Goal: Task Accomplishment & Management: Use online tool/utility

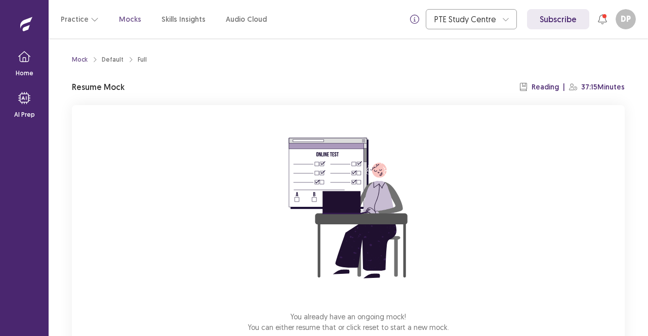
click at [474, 232] on div "You already have an ongoing mock! You can either resume that or click reset to …" at bounding box center [348, 240] width 552 height 270
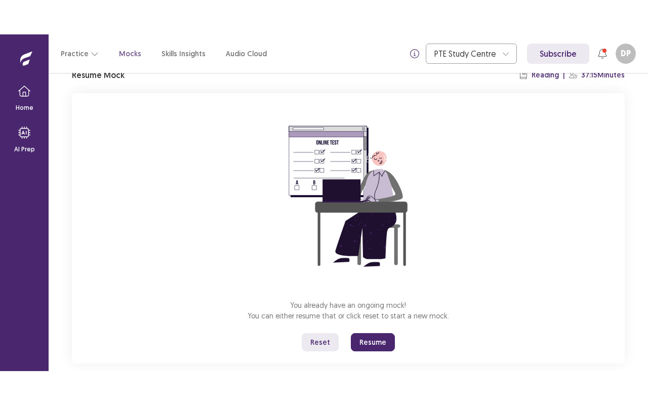
scroll to position [63, 0]
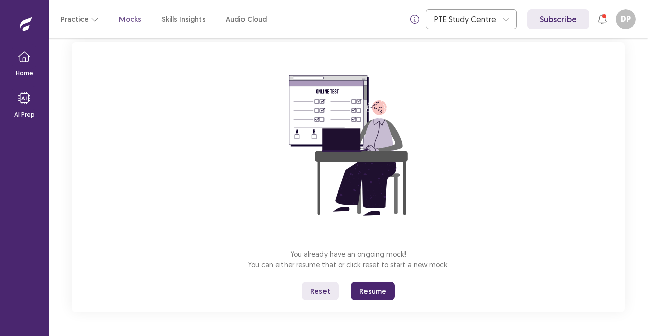
click at [376, 288] on button "Resume" at bounding box center [373, 291] width 44 height 18
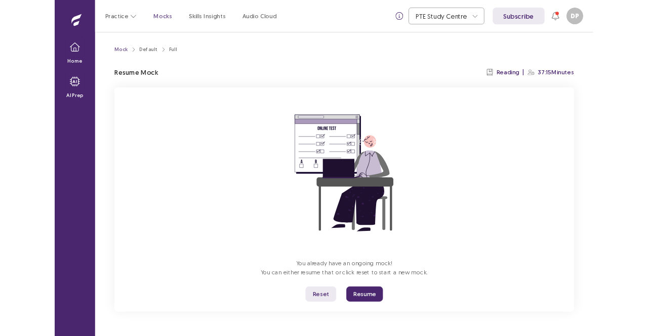
scroll to position [0, 0]
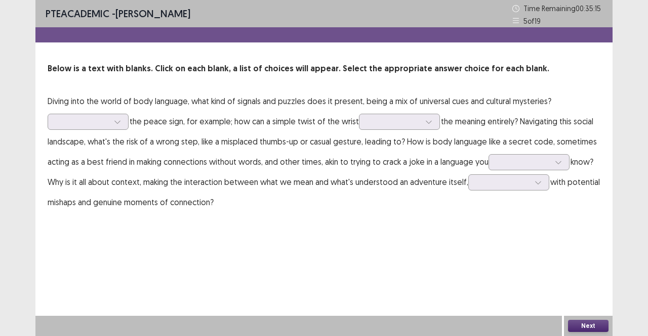
click at [443, 227] on div "PTE academic - [PERSON_NAME] Time Remaining 00 : 35 : 15 5 of 19 Below is a tex…" at bounding box center [323, 116] width 577 height 233
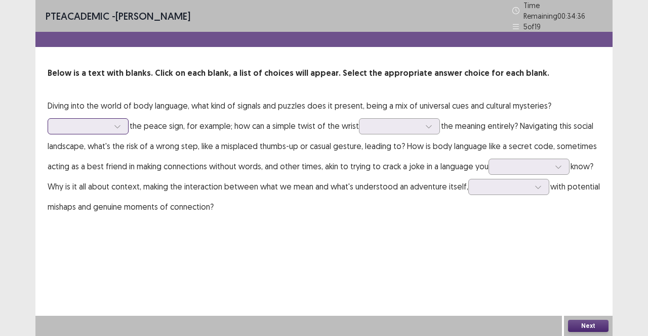
click at [121, 119] on div at bounding box center [117, 126] width 15 height 15
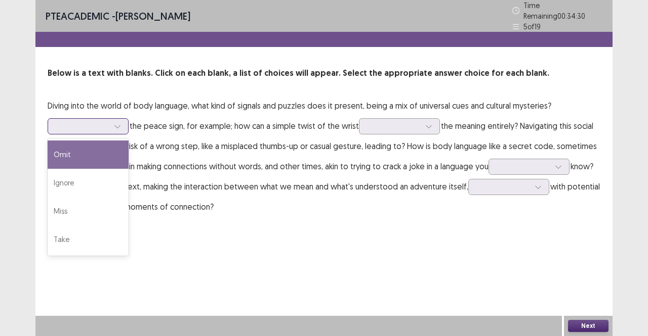
click at [121, 119] on div at bounding box center [117, 126] width 15 height 15
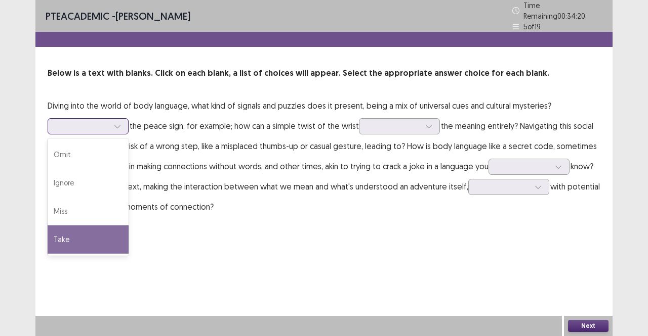
click at [95, 231] on div "Take" at bounding box center [88, 240] width 81 height 28
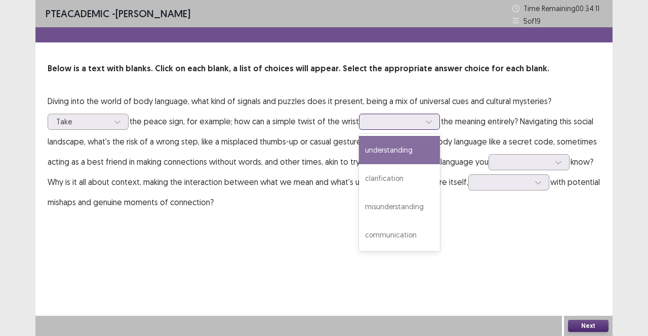
click at [427, 121] on icon at bounding box center [428, 121] width 7 height 7
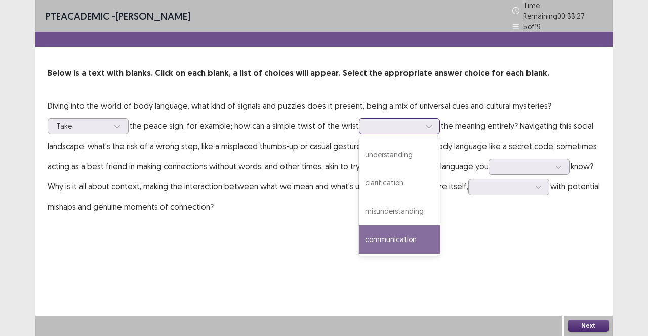
click at [405, 241] on div "communication" at bounding box center [399, 240] width 81 height 28
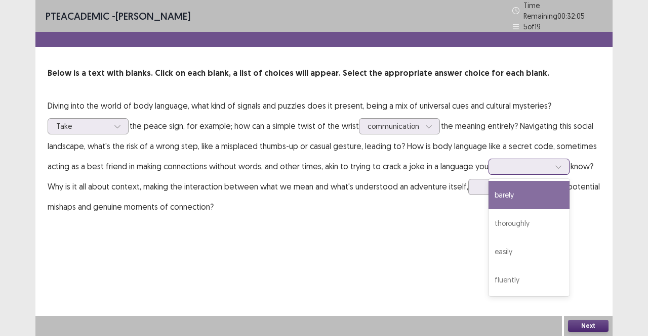
click at [562, 165] on icon at bounding box center [557, 166] width 7 height 7
click at [503, 192] on div "barely" at bounding box center [528, 195] width 81 height 28
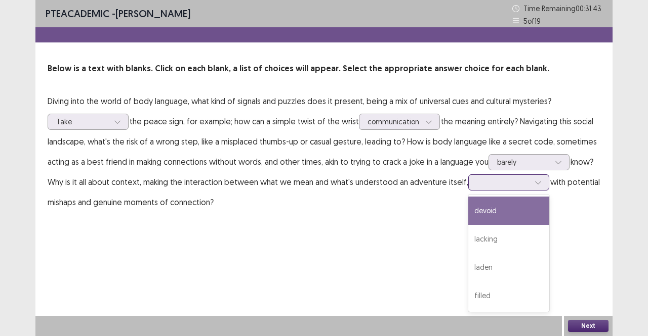
click at [538, 182] on div at bounding box center [537, 182] width 15 height 15
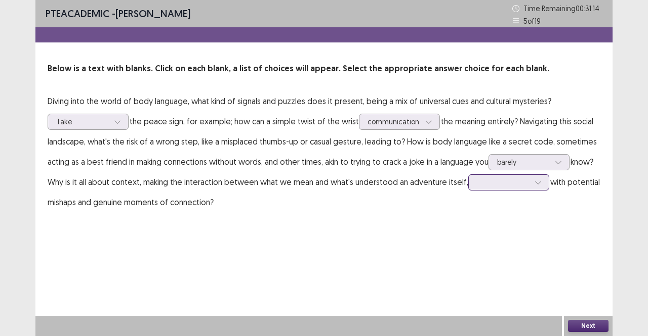
click at [538, 182] on div at bounding box center [537, 182] width 15 height 15
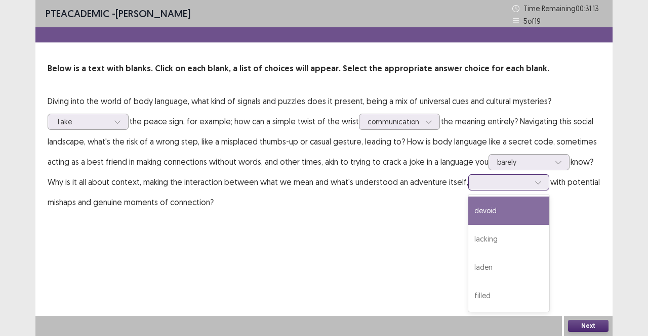
click at [538, 182] on div at bounding box center [537, 182] width 15 height 15
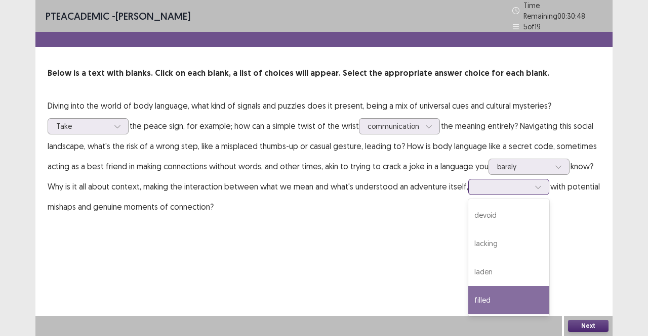
click at [488, 290] on div "filled" at bounding box center [508, 300] width 81 height 28
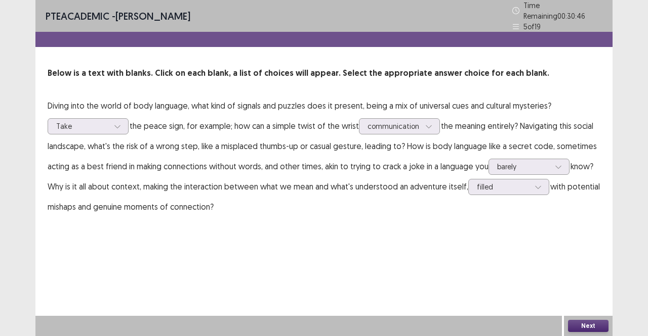
click at [590, 329] on button "Next" at bounding box center [588, 326] width 40 height 12
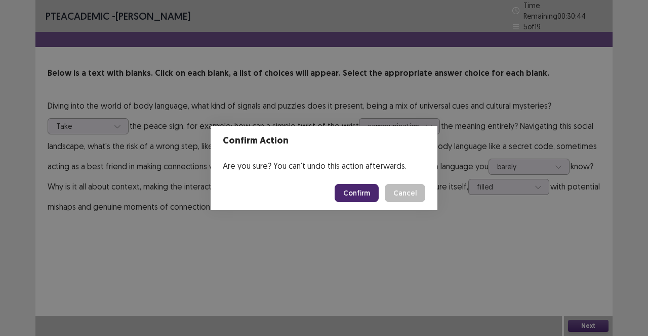
click at [362, 194] on button "Confirm" at bounding box center [356, 193] width 44 height 18
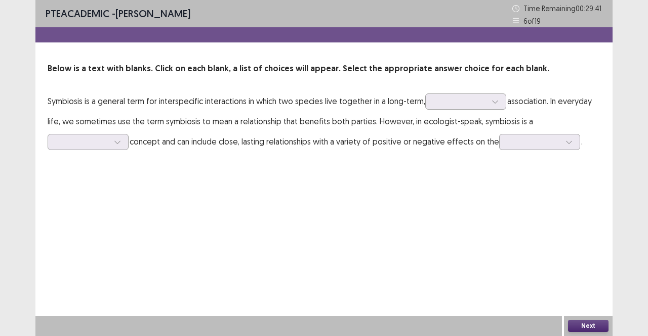
click at [78, 102] on p "Symbiosis is a general term for interspecific interactions in which two species…" at bounding box center [324, 121] width 552 height 61
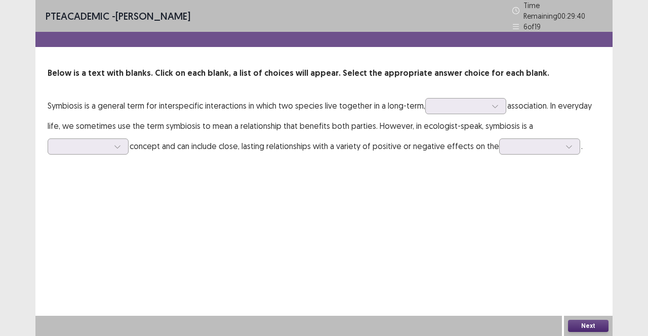
click at [73, 102] on p "Symbiosis is a general term for interspecific interactions in which two species…" at bounding box center [324, 126] width 552 height 61
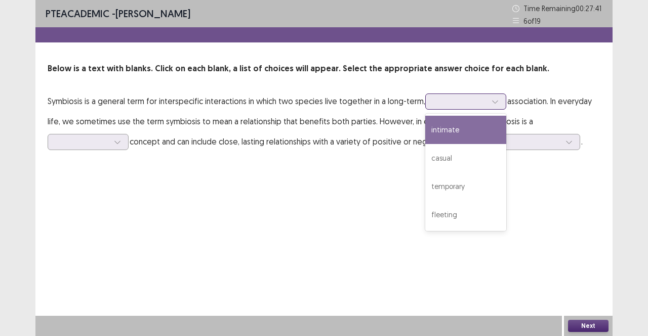
click at [492, 100] on icon at bounding box center [494, 101] width 7 height 7
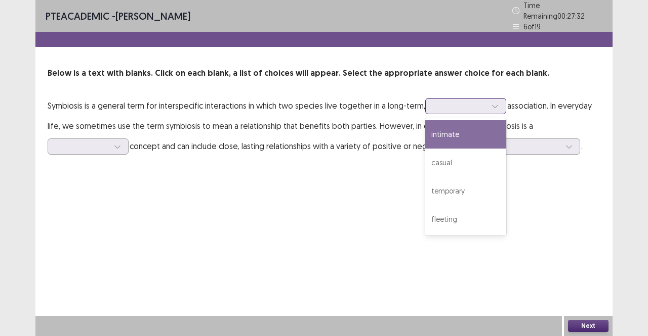
click at [446, 131] on div "intimate" at bounding box center [465, 134] width 81 height 28
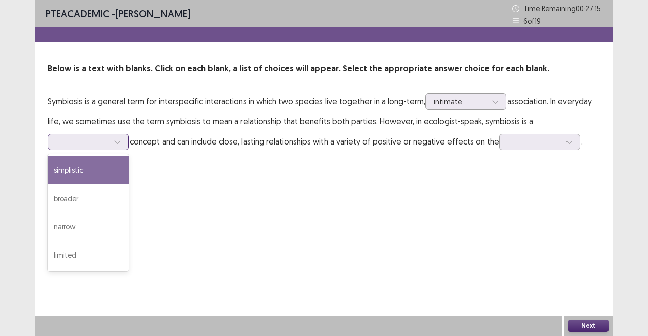
click at [118, 147] on div at bounding box center [117, 142] width 15 height 15
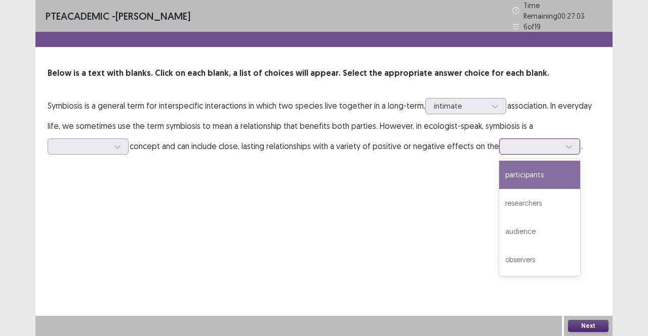
click at [568, 144] on icon at bounding box center [568, 146] width 7 height 7
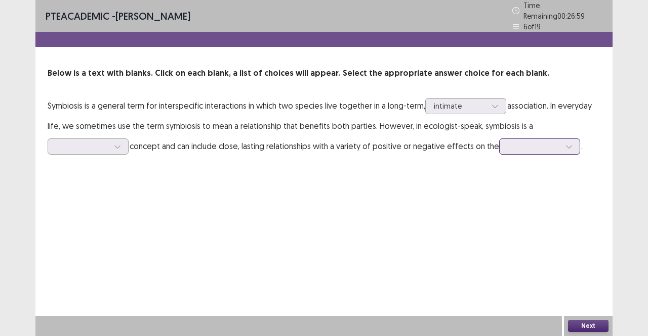
click at [568, 144] on icon at bounding box center [568, 146] width 7 height 7
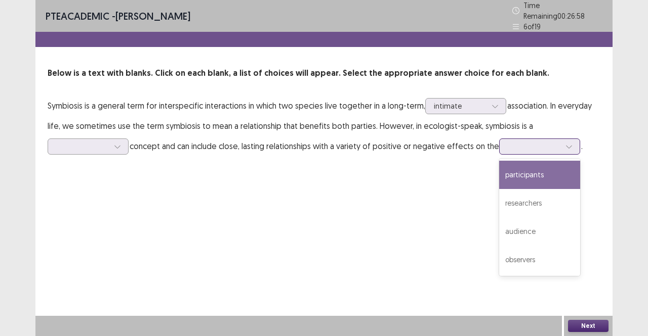
click at [568, 144] on icon at bounding box center [568, 146] width 7 height 7
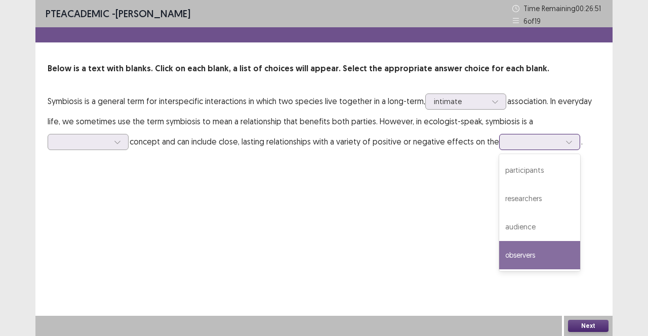
click at [523, 263] on div "observers" at bounding box center [539, 255] width 81 height 28
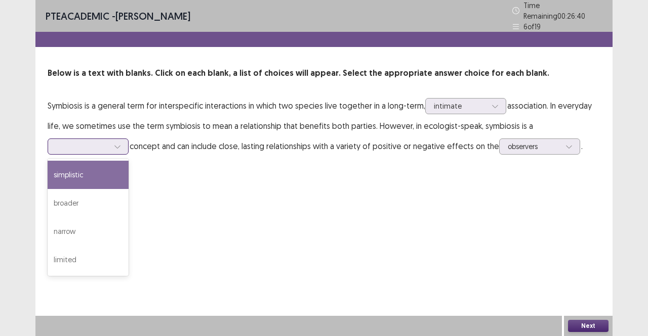
click at [123, 148] on div at bounding box center [117, 146] width 15 height 15
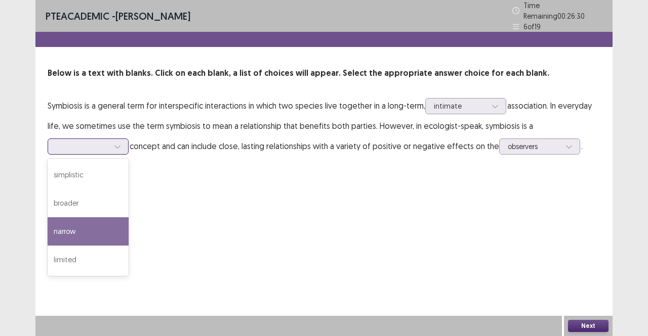
click at [69, 234] on div "narrow" at bounding box center [88, 232] width 81 height 28
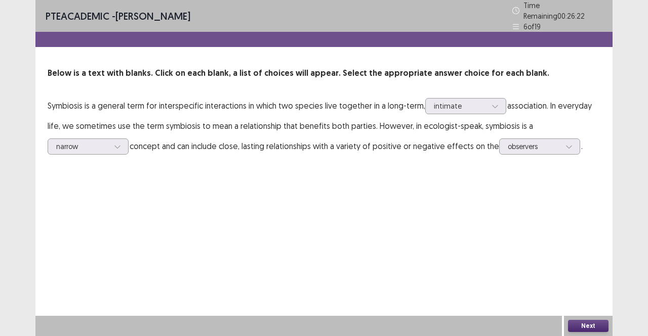
click at [584, 323] on button "Next" at bounding box center [588, 326] width 40 height 12
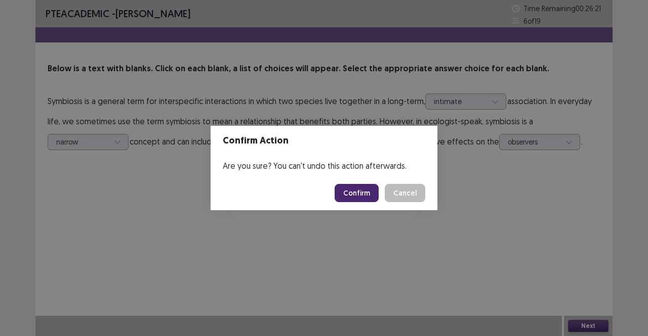
click at [370, 194] on button "Confirm" at bounding box center [356, 193] width 44 height 18
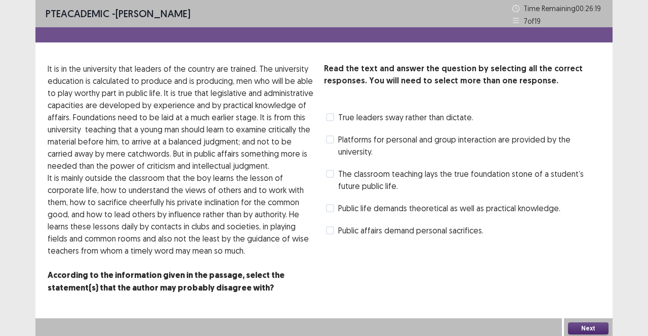
click at [371, 177] on span "The classroom teaching lays the true foundation stone of a student’s future pub…" at bounding box center [469, 180] width 262 height 24
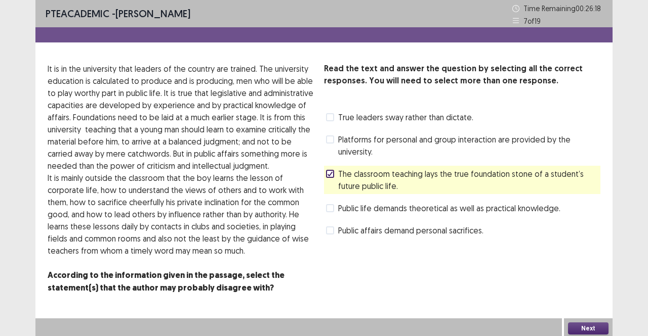
click at [577, 328] on button "Next" at bounding box center [588, 329] width 40 height 12
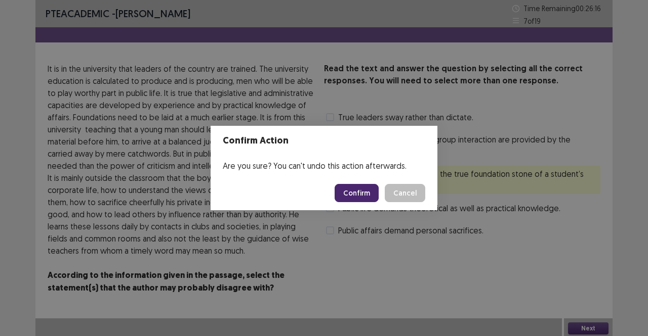
click at [353, 196] on button "Confirm" at bounding box center [356, 193] width 44 height 18
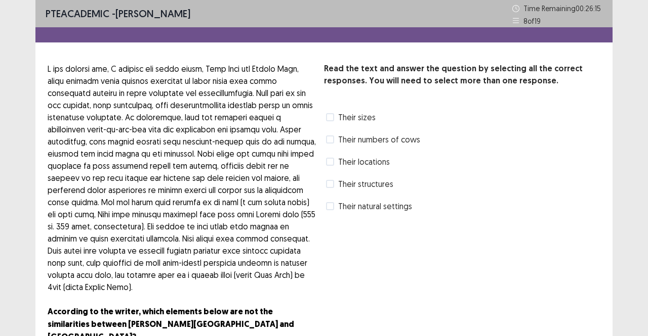
click at [377, 166] on span "Their locations" at bounding box center [364, 162] width 52 height 12
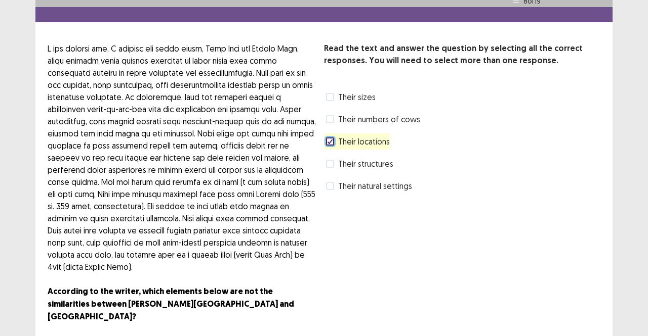
scroll to position [26, 0]
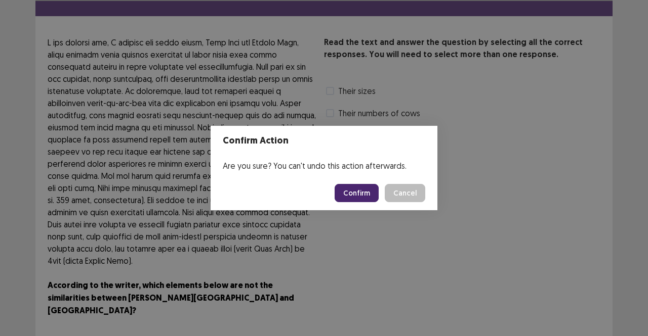
click at [347, 193] on button "Confirm" at bounding box center [356, 193] width 44 height 18
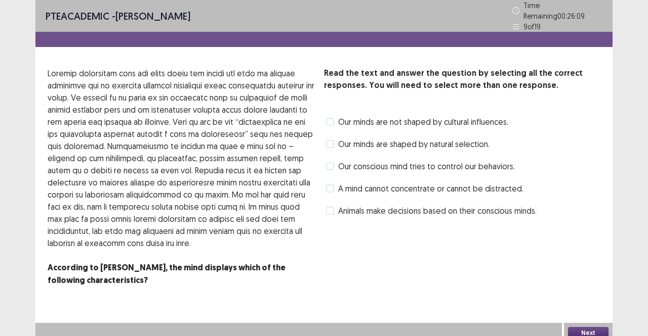
click at [388, 163] on span "Our conscious mind tries to control our behaviors." at bounding box center [426, 166] width 177 height 12
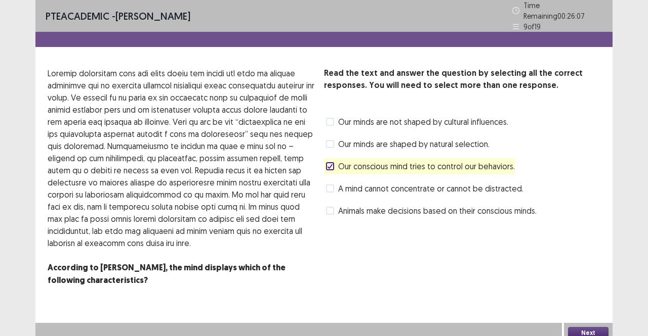
click at [577, 333] on button "Next" at bounding box center [588, 333] width 40 height 12
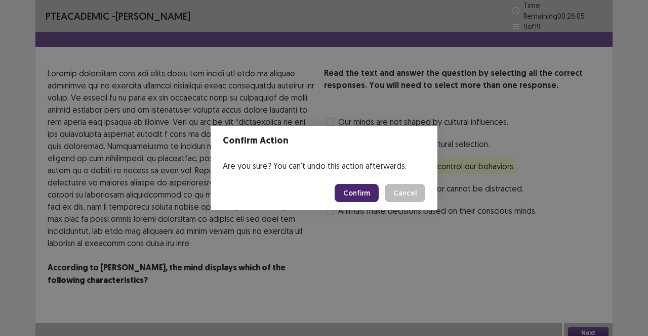
click at [361, 196] on button "Confirm" at bounding box center [356, 193] width 44 height 18
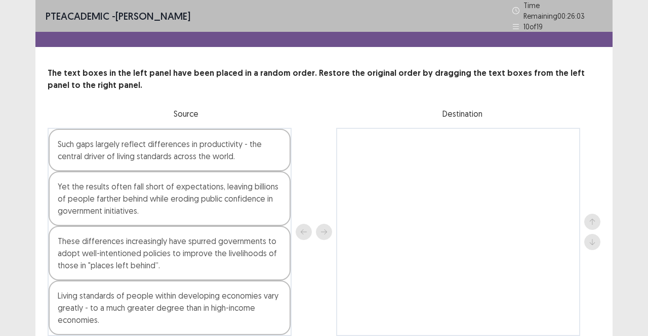
click at [485, 232] on div at bounding box center [458, 232] width 244 height 208
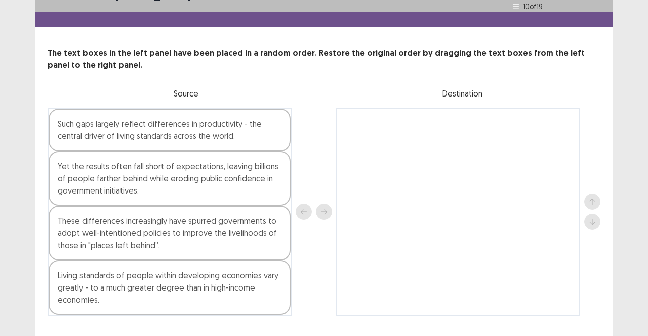
scroll to position [39, 0]
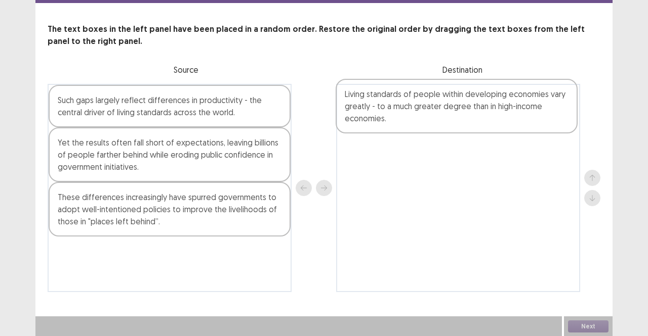
drag, startPoint x: 188, startPoint y: 273, endPoint x: 480, endPoint y: 113, distance: 332.1
click at [480, 113] on div "Such gaps largely reflect differences in productivity - the central driver of l…" at bounding box center [324, 188] width 552 height 208
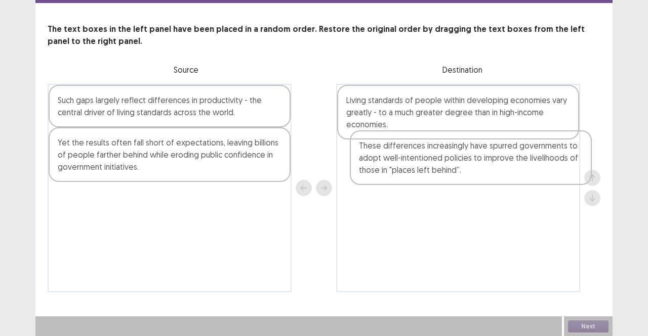
drag, startPoint x: 173, startPoint y: 222, endPoint x: 487, endPoint y: 169, distance: 318.1
click at [487, 169] on div "Such gaps largely reflect differences in productivity - the central driver of l…" at bounding box center [324, 188] width 552 height 208
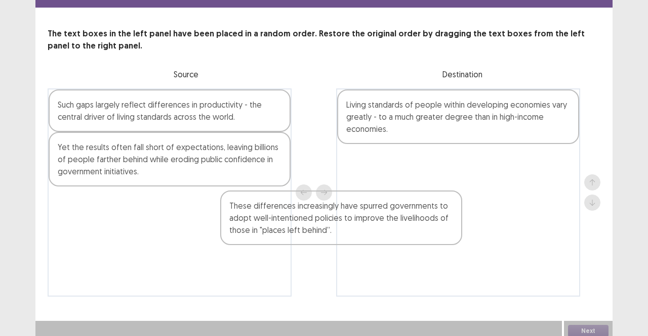
drag, startPoint x: 402, startPoint y: 177, endPoint x: 260, endPoint y: 223, distance: 148.9
click at [260, 223] on div "Such gaps largely reflect differences in productivity - the central driver of l…" at bounding box center [324, 193] width 552 height 208
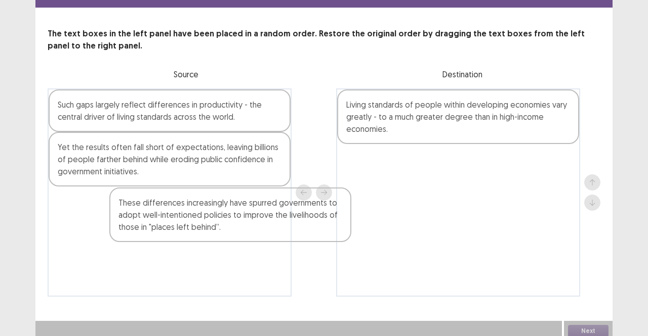
drag, startPoint x: 369, startPoint y: 175, endPoint x: 119, endPoint y: 218, distance: 254.2
click at [119, 218] on div "Such gaps largely reflect differences in productivity - the central driver of l…" at bounding box center [324, 193] width 552 height 208
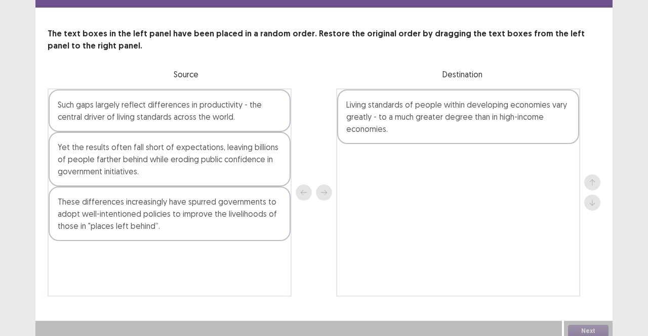
click at [187, 106] on div "Such gaps largely reflect differences in productivity - the central driver of l…" at bounding box center [170, 111] width 242 height 42
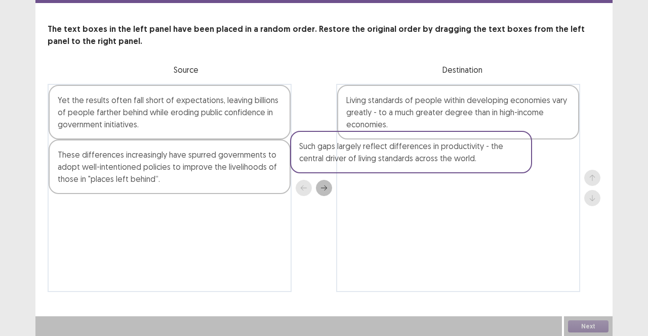
drag, startPoint x: 230, startPoint y: 105, endPoint x: 487, endPoint y: 158, distance: 261.9
click at [487, 158] on div "Such gaps largely reflect differences in productivity - the central driver of l…" at bounding box center [324, 188] width 552 height 208
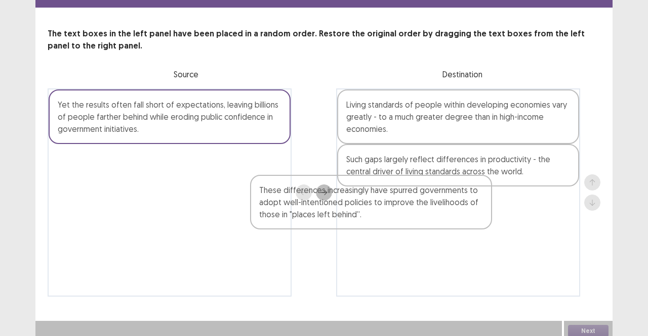
drag, startPoint x: 183, startPoint y: 172, endPoint x: 391, endPoint y: 212, distance: 211.3
click at [391, 212] on div "Yet the results often fall short of expectations, leaving billions of people fa…" at bounding box center [324, 193] width 552 height 208
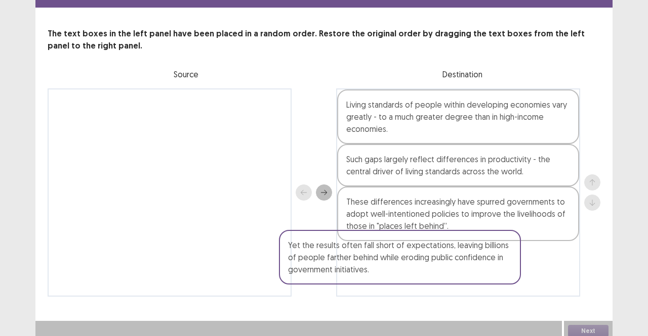
drag, startPoint x: 202, startPoint y: 110, endPoint x: 449, endPoint y: 293, distance: 307.4
click at [449, 293] on div "PTE academic - Deepika Paudel Time Remaining 00 : 23 : 43 10 of 19 The text box…" at bounding box center [323, 139] width 577 height 357
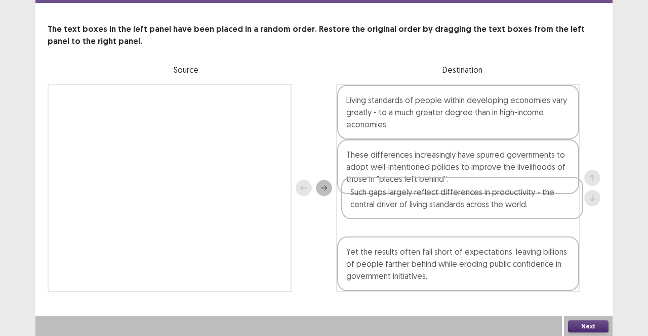
drag, startPoint x: 439, startPoint y: 156, endPoint x: 443, endPoint y: 197, distance: 40.7
click at [443, 197] on div "Living standards of people within developing economies vary greatly - to a much…" at bounding box center [458, 188] width 244 height 208
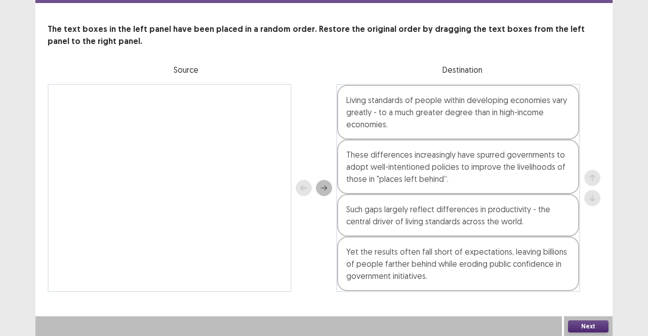
click at [444, 280] on div "Yet the results often fall short of expectations, leaving billions of people fa…" at bounding box center [458, 264] width 242 height 55
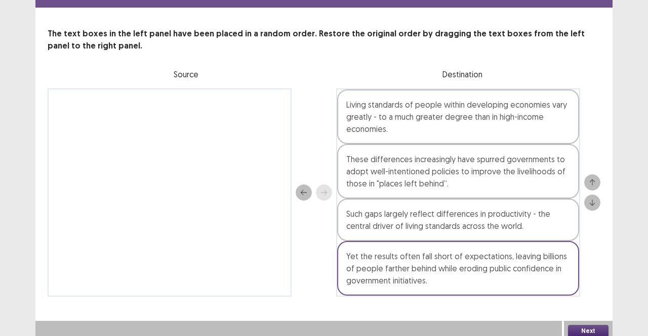
click at [472, 216] on div "Such gaps largely reflect differences in productivity - the central driver of l…" at bounding box center [458, 220] width 242 height 42
drag, startPoint x: 472, startPoint y: 216, endPoint x: 309, endPoint y: 92, distance: 205.4
click at [309, 92] on div at bounding box center [313, 193] width 36 height 208
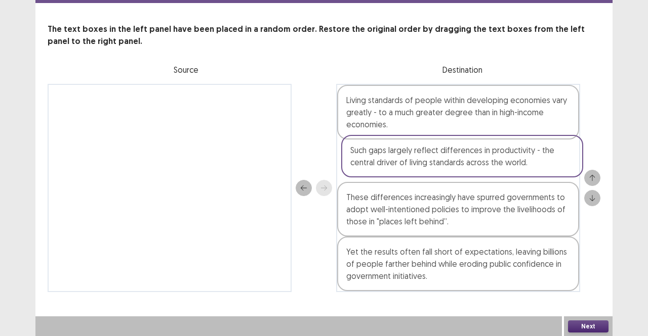
drag, startPoint x: 373, startPoint y: 222, endPoint x: 375, endPoint y: 154, distance: 67.8
click at [375, 154] on div "Living standards of people within developing economies vary greatly - to a much…" at bounding box center [458, 188] width 244 height 208
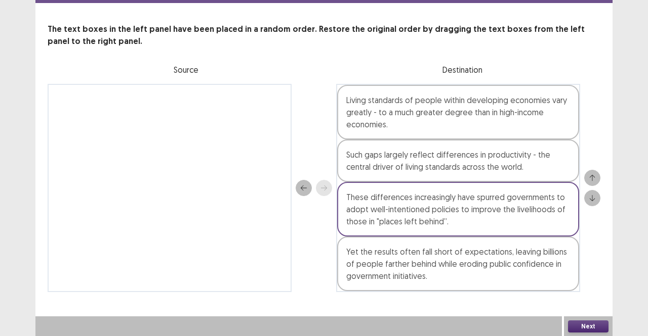
click at [382, 127] on div "Living standards of people within developing economies vary greatly - to a much…" at bounding box center [458, 112] width 242 height 55
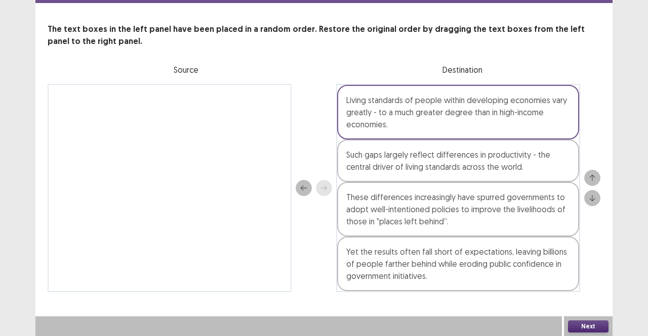
click at [424, 127] on div "Living standards of people within developing economies vary greatly - to a much…" at bounding box center [458, 112] width 242 height 55
click at [401, 172] on div "Such gaps largely reflect differences in productivity - the central driver of l…" at bounding box center [458, 161] width 242 height 42
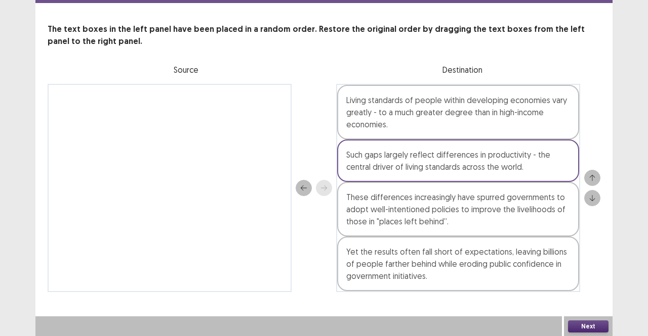
click at [584, 328] on button "Next" at bounding box center [588, 327] width 40 height 12
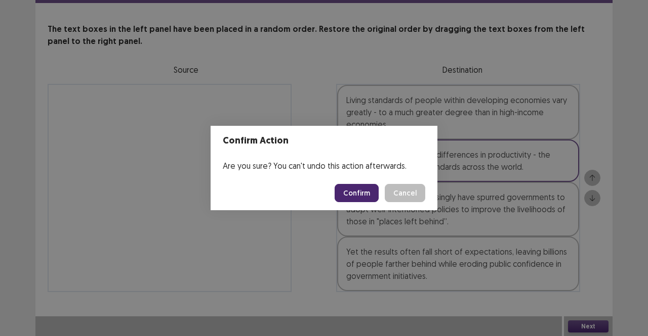
click at [358, 200] on button "Confirm" at bounding box center [356, 193] width 44 height 18
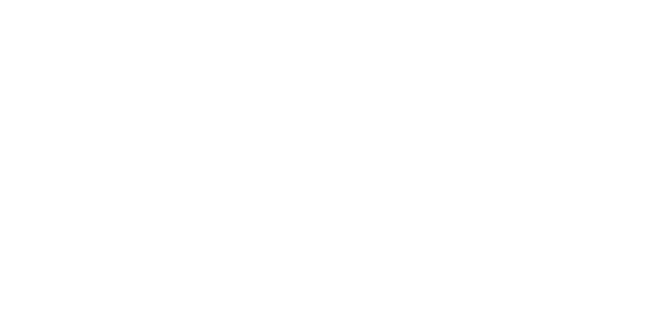
scroll to position [0, 0]
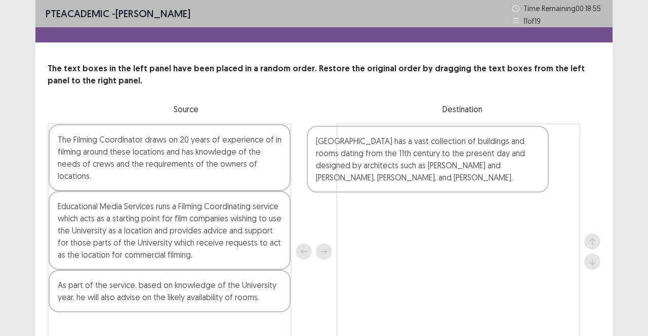
drag, startPoint x: 202, startPoint y: 158, endPoint x: 468, endPoint y: 158, distance: 265.6
click at [468, 158] on div "Oxford University has a vast collection of buildings and rooms dating from the …" at bounding box center [324, 251] width 552 height 257
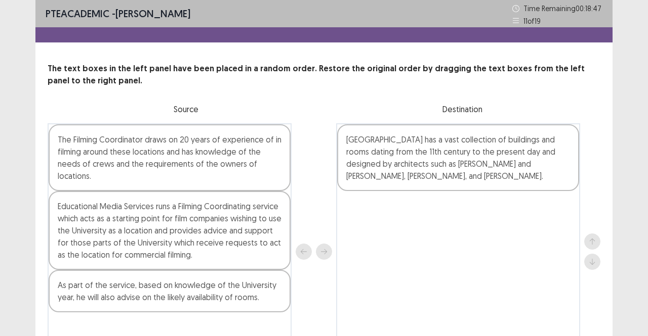
click at [217, 167] on div "The Filming Coordinator draws on 20 years of experience of in filming around th…" at bounding box center [170, 157] width 242 height 67
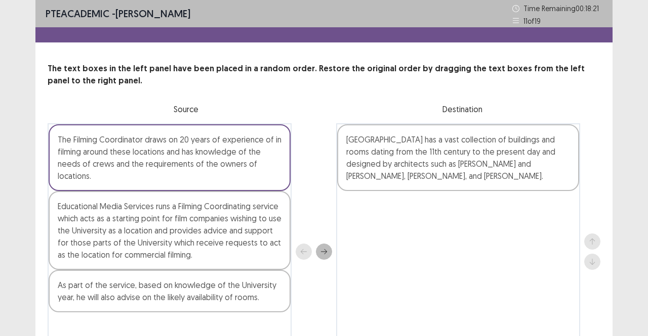
scroll to position [1, 0]
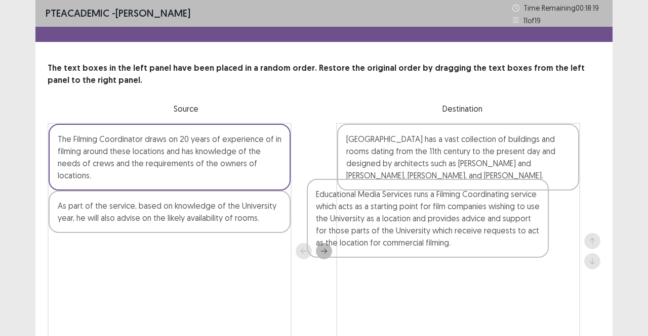
drag, startPoint x: 228, startPoint y: 256, endPoint x: 490, endPoint y: 245, distance: 261.8
click at [490, 245] on div "The Filming Coordinator draws on 20 years of experience of in filming around th…" at bounding box center [324, 251] width 552 height 257
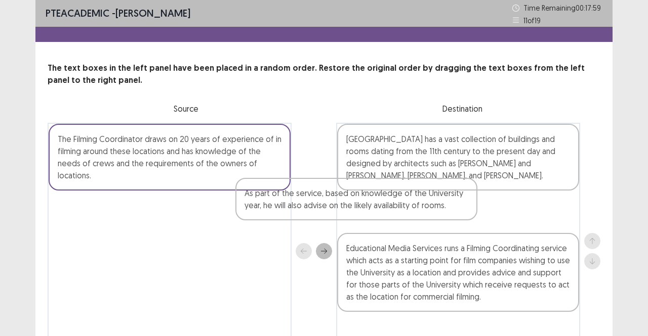
drag, startPoint x: 191, startPoint y: 223, endPoint x: 383, endPoint y: 209, distance: 192.7
click at [383, 209] on div "The Filming Coordinator draws on 20 years of experience of in filming around th…" at bounding box center [324, 251] width 552 height 257
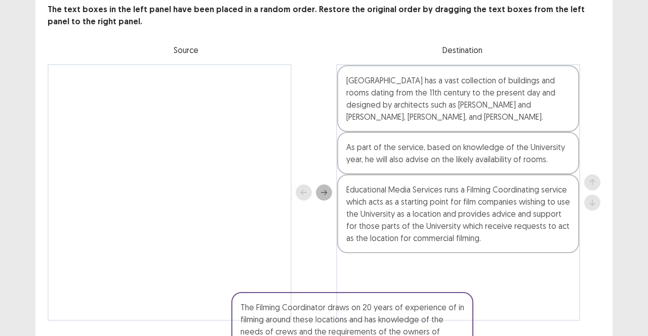
scroll to position [88, 0]
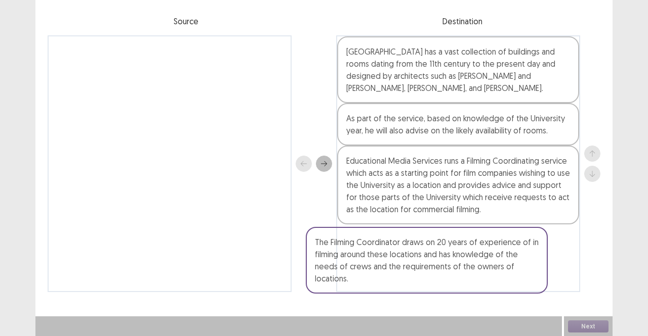
drag, startPoint x: 200, startPoint y: 155, endPoint x: 471, endPoint y: 262, distance: 291.4
click at [471, 262] on div "The Filming Coordinator draws on 20 years of experience of in filming around th…" at bounding box center [324, 163] width 552 height 257
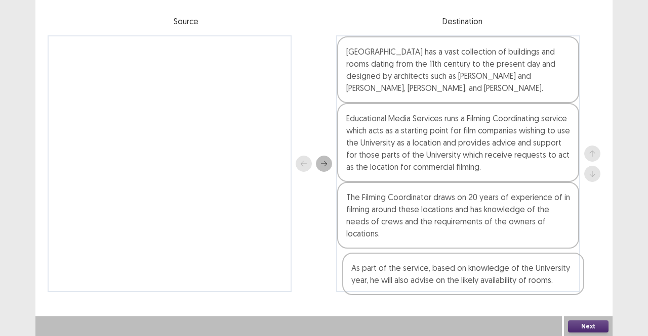
drag, startPoint x: 415, startPoint y: 131, endPoint x: 421, endPoint y: 284, distance: 153.4
click at [421, 284] on div "Oxford University has a vast collection of buildings and rooms dating from the …" at bounding box center [458, 163] width 244 height 257
click at [591, 326] on button "Next" at bounding box center [588, 327] width 40 height 12
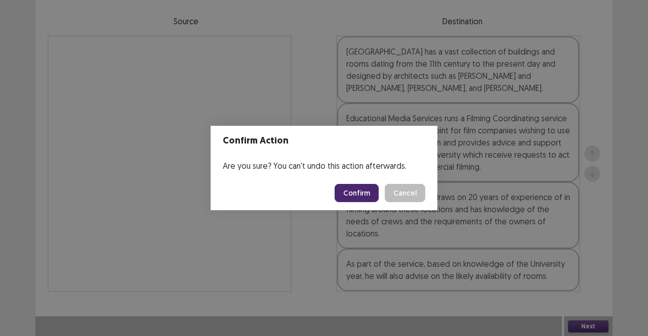
click at [371, 200] on button "Confirm" at bounding box center [356, 193] width 44 height 18
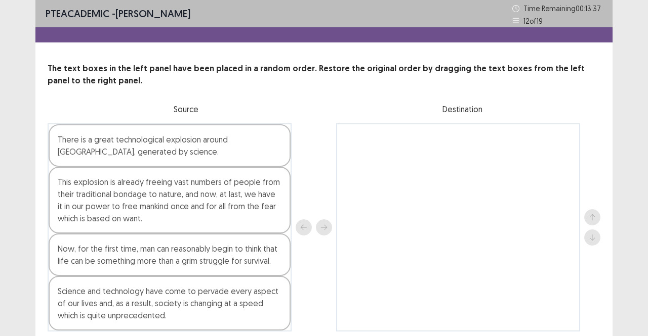
click at [203, 312] on div "Science and technology have come to pervade every aspect of our lives and, as a…" at bounding box center [170, 303] width 242 height 55
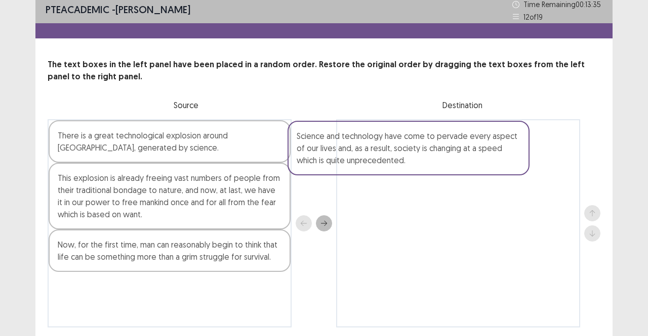
drag, startPoint x: 196, startPoint y: 300, endPoint x: 449, endPoint y: 135, distance: 302.7
click at [449, 135] on div "There is a great technological explosion around us, generated by science. This …" at bounding box center [324, 223] width 552 height 208
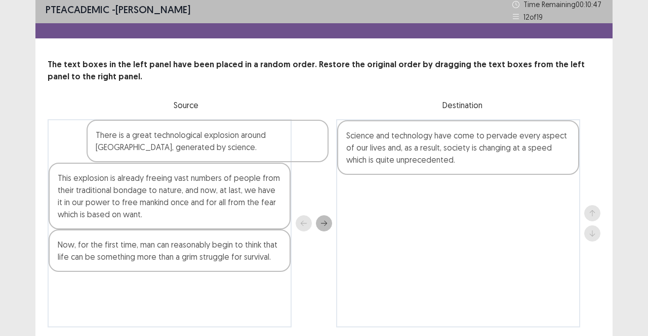
drag, startPoint x: 224, startPoint y: 153, endPoint x: 244, endPoint y: 150, distance: 20.4
click at [244, 150] on div "There is a great technological explosion around us, generated by science. This …" at bounding box center [170, 223] width 244 height 208
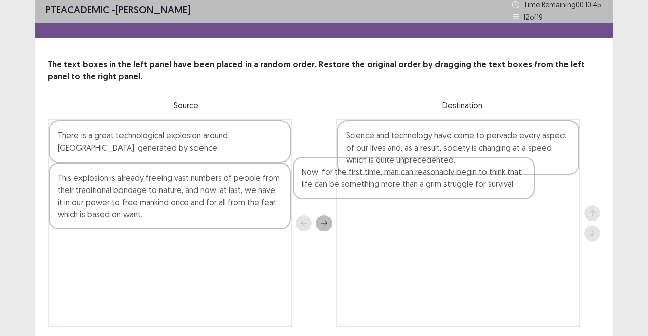
drag, startPoint x: 202, startPoint y: 252, endPoint x: 463, endPoint y: 183, distance: 270.0
click at [463, 183] on div "There is a great technological explosion around us, generated by science. This …" at bounding box center [324, 223] width 552 height 208
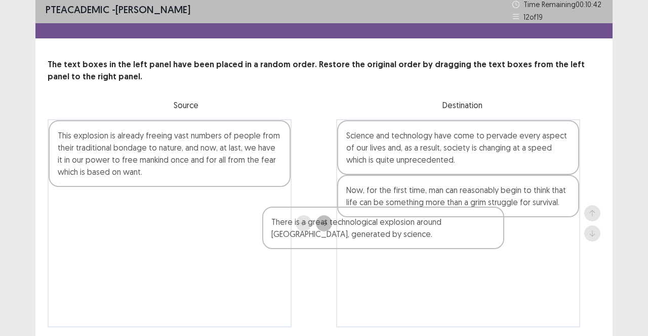
drag, startPoint x: 191, startPoint y: 143, endPoint x: 414, endPoint y: 231, distance: 240.0
click at [414, 231] on div "There is a great technological explosion around us, generated by science. This …" at bounding box center [324, 223] width 552 height 208
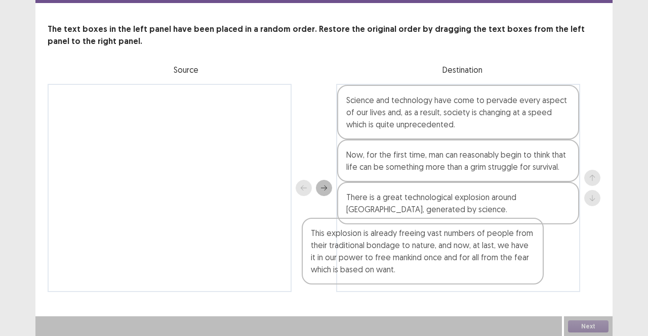
scroll to position [39, 0]
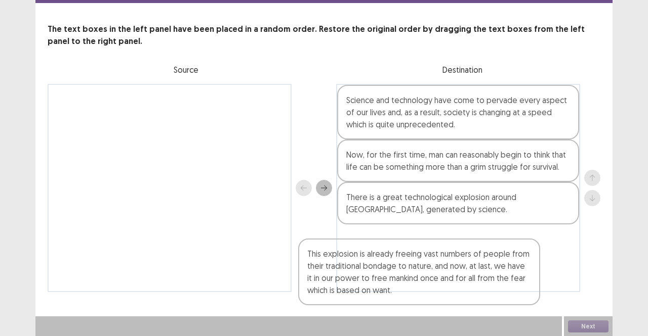
drag, startPoint x: 208, startPoint y: 147, endPoint x: 465, endPoint y: 267, distance: 283.6
click at [465, 267] on div "This explosion is already freeing vast numbers of people from their traditional…" at bounding box center [324, 188] width 552 height 208
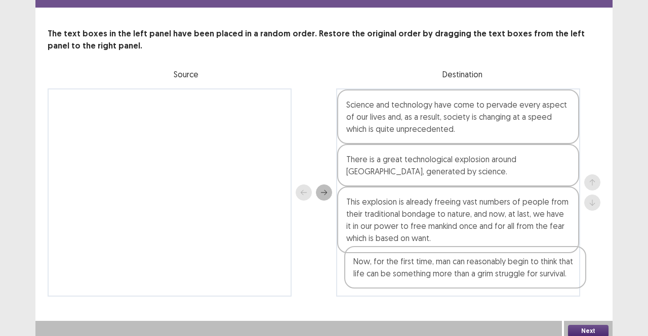
drag, startPoint x: 404, startPoint y: 162, endPoint x: 411, endPoint y: 286, distance: 124.2
click at [411, 286] on div "Science and technology have come to pervade every aspect of our lives and, as a…" at bounding box center [458, 193] width 244 height 208
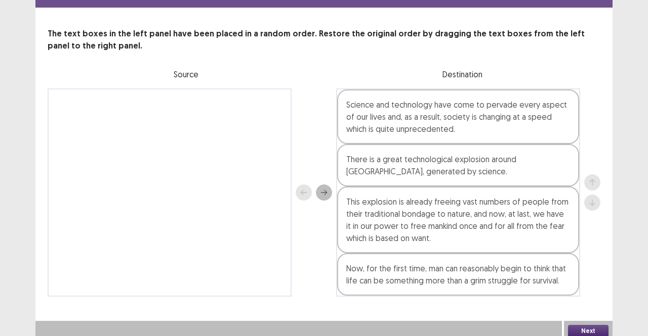
click at [589, 325] on button "Next" at bounding box center [588, 331] width 40 height 12
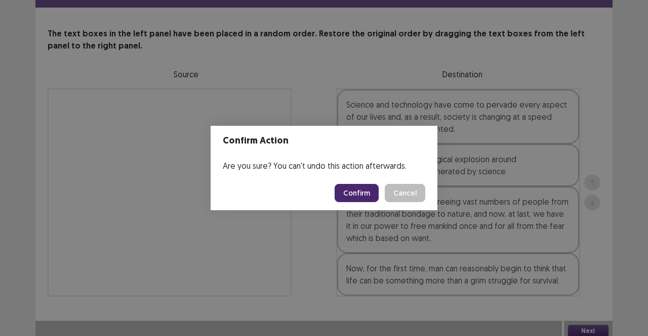
click at [368, 191] on button "Confirm" at bounding box center [356, 193] width 44 height 18
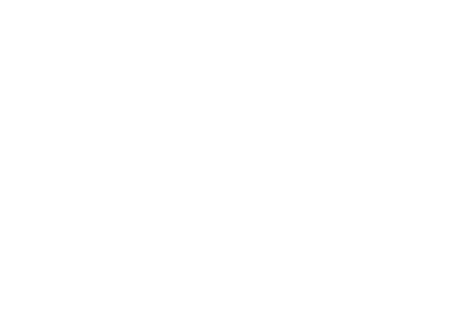
scroll to position [0, 0]
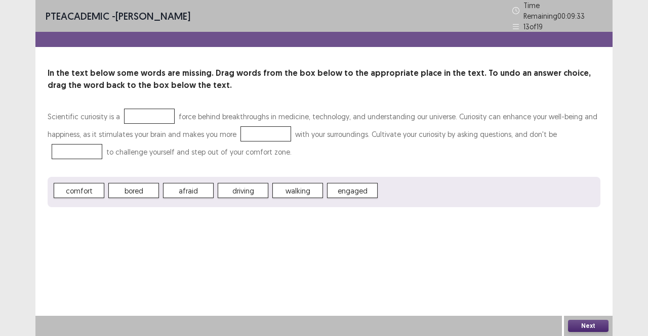
click at [368, 191] on span "engaged" at bounding box center [352, 190] width 51 height 15
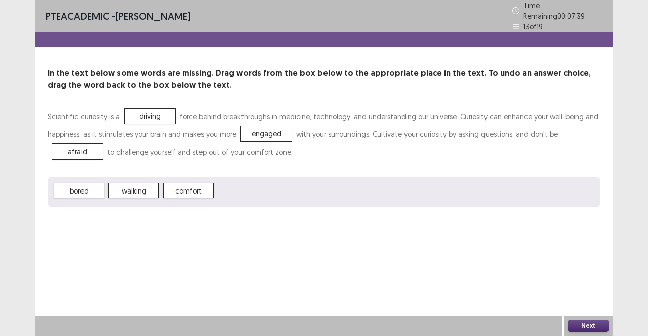
click at [581, 326] on button "Next" at bounding box center [588, 326] width 40 height 12
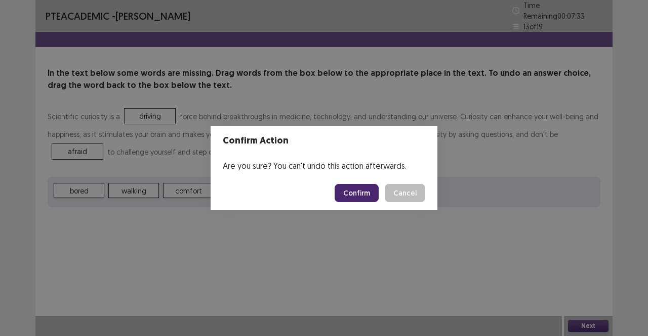
click at [372, 194] on button "Confirm" at bounding box center [356, 193] width 44 height 18
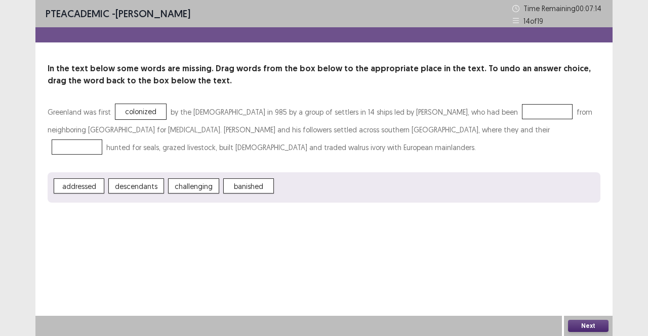
click at [522, 113] on div at bounding box center [547, 111] width 51 height 15
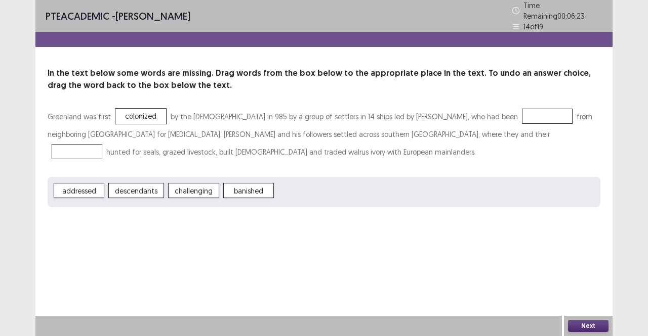
click at [213, 216] on div "PTE academic - Deepika Paudel Time Remaining 00 : 06 : 23 14 of 19 In the text …" at bounding box center [323, 114] width 577 height 228
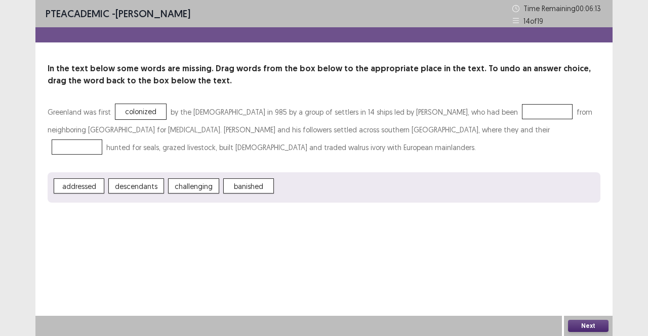
drag, startPoint x: 213, startPoint y: 216, endPoint x: 148, endPoint y: 235, distance: 68.4
click at [148, 235] on div "PTE academic - Deepika Paudel Time Remaining 00 : 06 : 13 14 of 19 In the text …" at bounding box center [323, 168] width 577 height 336
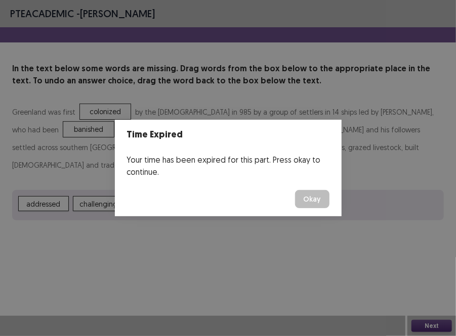
click at [307, 202] on button "Okay" at bounding box center [312, 199] width 34 height 18
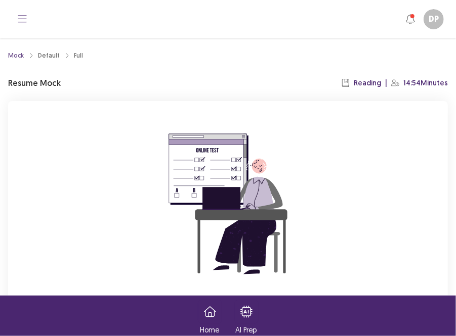
click at [333, 200] on div "You already have an ongoing mock! You can either resume that or click reset to …" at bounding box center [228, 236] width 440 height 270
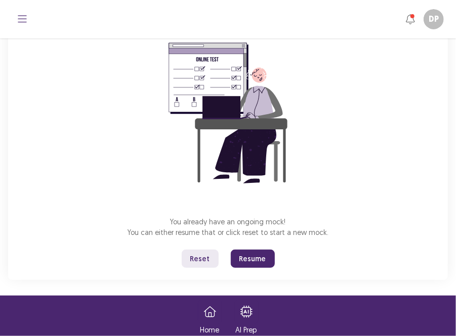
scroll to position [95, 0]
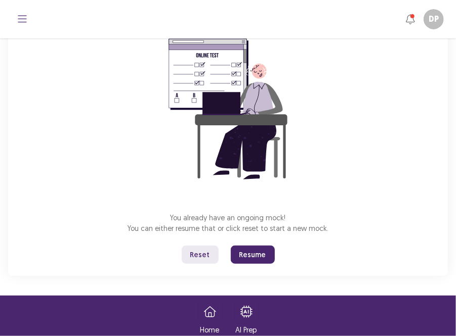
click at [252, 255] on button "Resume" at bounding box center [253, 255] width 44 height 18
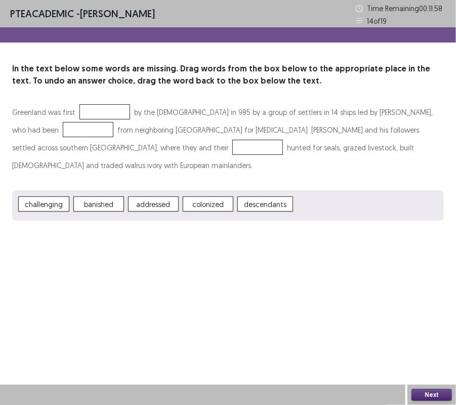
click at [423, 336] on button "Next" at bounding box center [431, 395] width 40 height 12
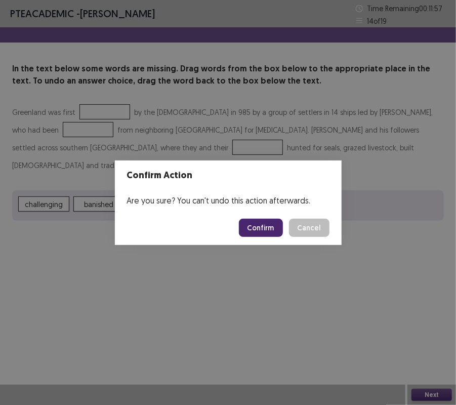
click at [260, 231] on button "Confirm" at bounding box center [261, 228] width 44 height 18
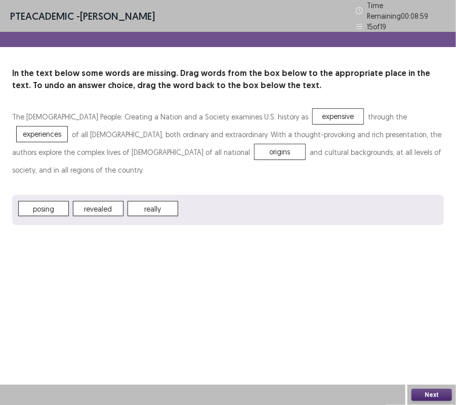
click at [431, 336] on button "Next" at bounding box center [431, 395] width 40 height 12
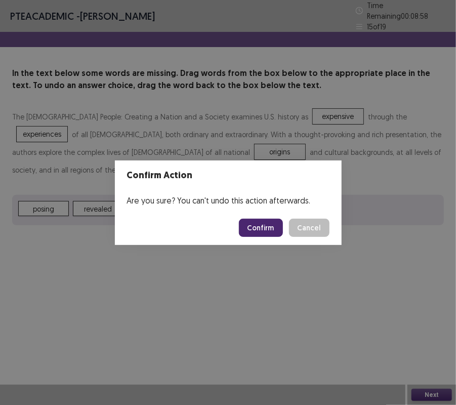
click at [269, 229] on button "Confirm" at bounding box center [261, 228] width 44 height 18
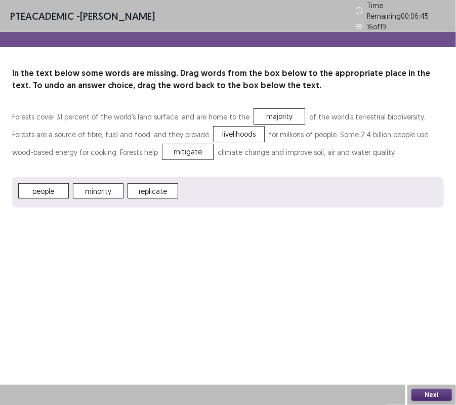
click at [433, 336] on button "Next" at bounding box center [431, 395] width 40 height 12
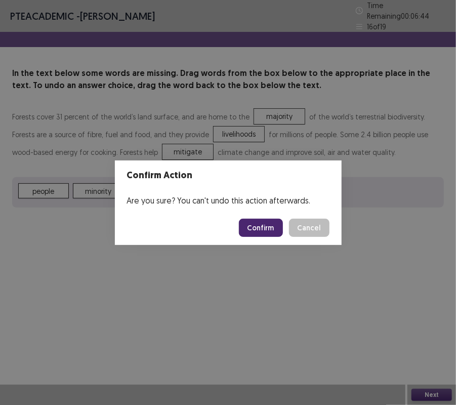
click at [270, 222] on button "Confirm" at bounding box center [261, 228] width 44 height 18
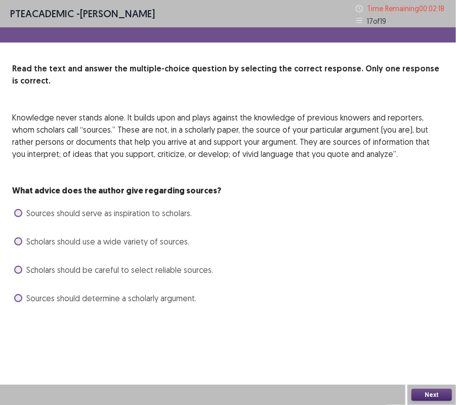
click at [86, 207] on span "Sources should serve as inspiration to scholars." at bounding box center [108, 213] width 165 height 12
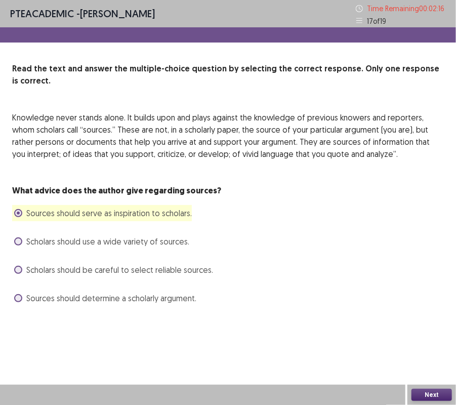
click at [439, 336] on button "Next" at bounding box center [431, 395] width 40 height 12
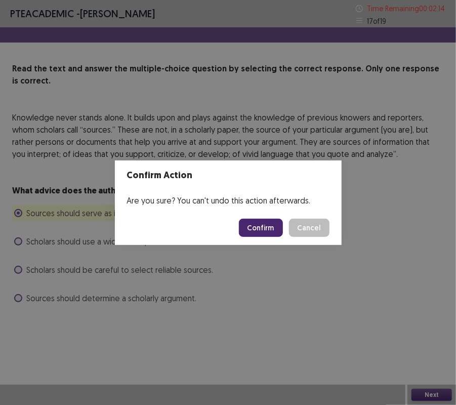
click at [261, 229] on button "Confirm" at bounding box center [261, 228] width 44 height 18
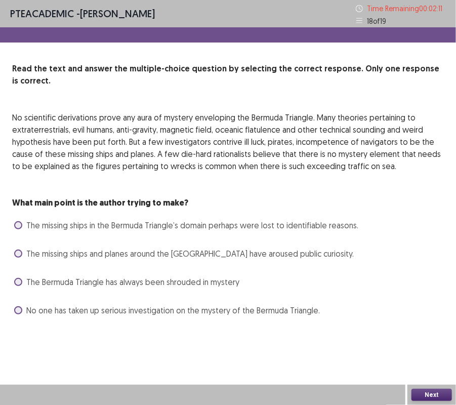
click at [165, 247] on span "The missing ships and planes around the Bermuda Triangle have aroused public cu…" at bounding box center [189, 253] width 327 height 12
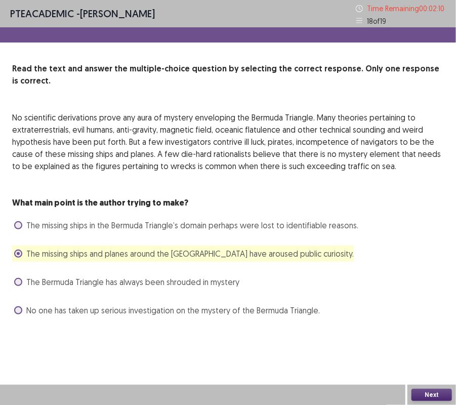
click at [425, 336] on button "Next" at bounding box center [431, 395] width 40 height 12
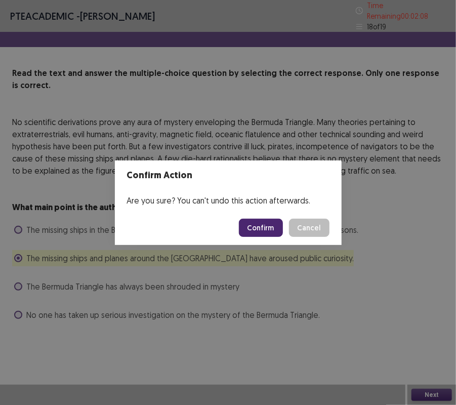
click at [261, 225] on button "Confirm" at bounding box center [261, 228] width 44 height 18
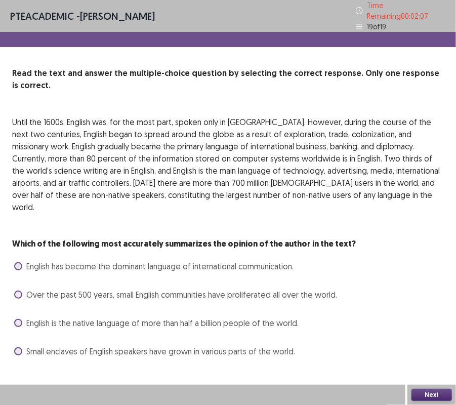
click at [161, 288] on span "Over the past 500 years, small English communities have proliferated all over t…" at bounding box center [181, 294] width 311 height 12
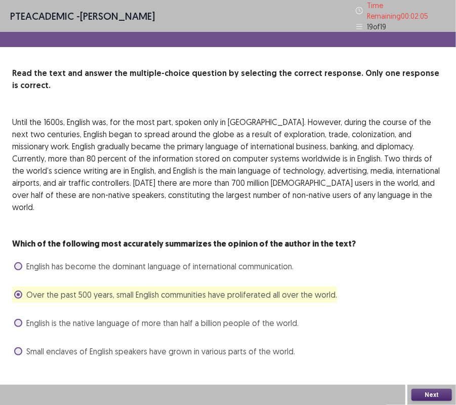
click at [432, 336] on button "Next" at bounding box center [431, 395] width 40 height 12
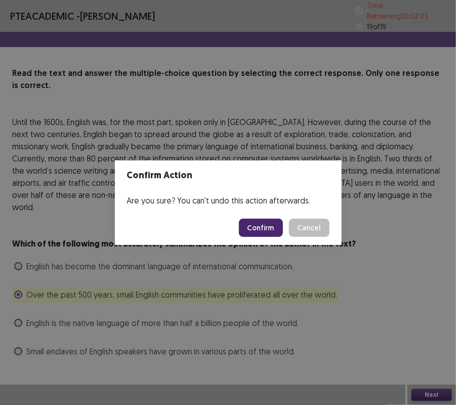
click at [264, 231] on button "Confirm" at bounding box center [261, 228] width 44 height 18
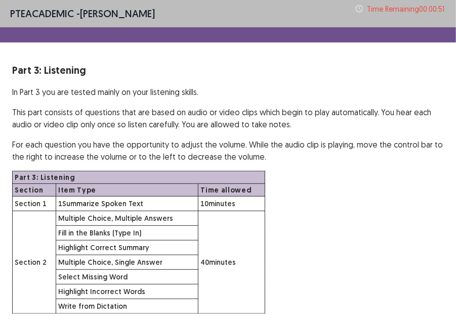
click at [372, 222] on div "Part 3: Listening Section Item Type Time allowed Section 1 1 Summarize Spoken T…" at bounding box center [228, 242] width 432 height 143
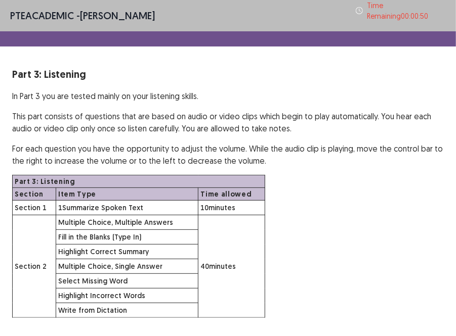
click at [332, 240] on div "Part 3: Listening Section Item Type Time allowed Section 1 1 Summarize Spoken T…" at bounding box center [228, 246] width 432 height 143
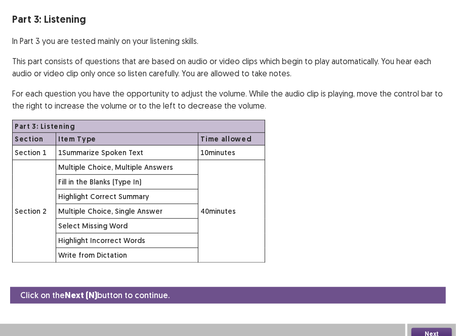
scroll to position [57, 0]
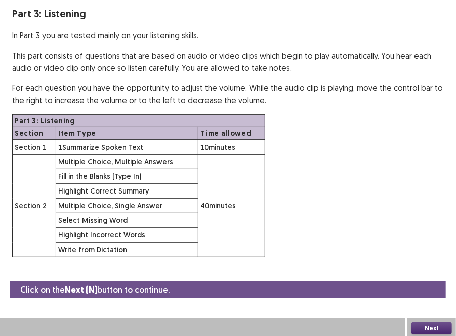
click at [426, 327] on button "Next" at bounding box center [431, 329] width 40 height 12
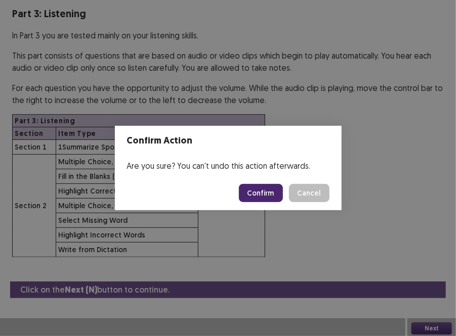
click at [258, 196] on button "Confirm" at bounding box center [261, 193] width 44 height 18
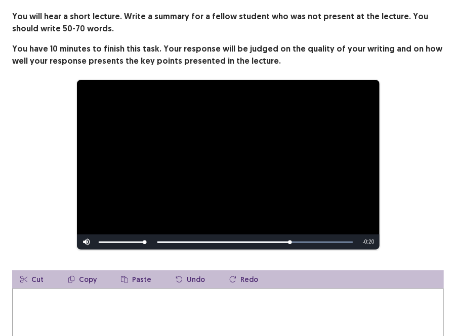
drag, startPoint x: 286, startPoint y: 235, endPoint x: 163, endPoint y: 240, distance: 123.5
click at [163, 240] on div "Skip Backward Skip Forward Mute 100% Current Time 0:41 / Duration 1:01 Loaded :…" at bounding box center [228, 242] width 303 height 15
click at [229, 276] on icon "button" at bounding box center [232, 279] width 7 height 7
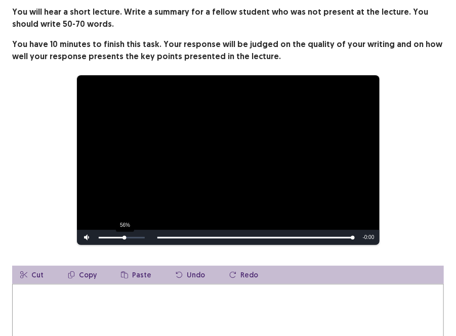
click at [124, 238] on div "Volume Level" at bounding box center [112, 238] width 26 height 2
click at [127, 237] on div "64%" at bounding box center [122, 238] width 46 height 2
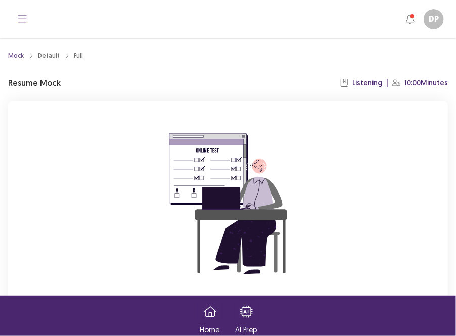
click at [443, 198] on div "You already have an ongoing mock! You can either resume that or click reset to …" at bounding box center [228, 236] width 440 height 270
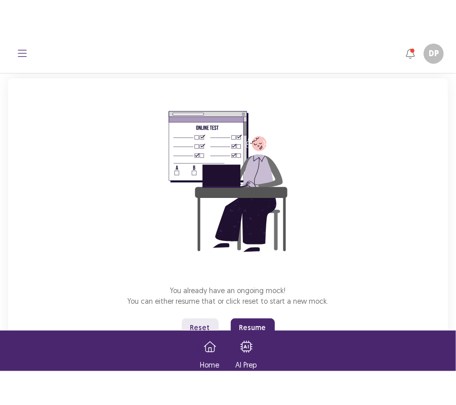
scroll to position [95, 0]
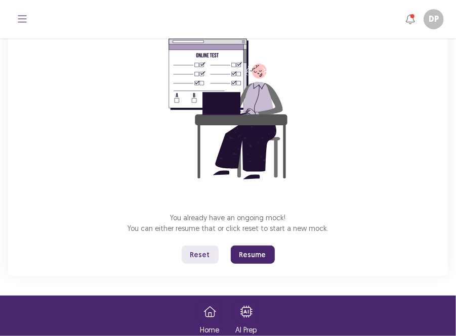
click at [249, 251] on button "Resume" at bounding box center [253, 255] width 44 height 18
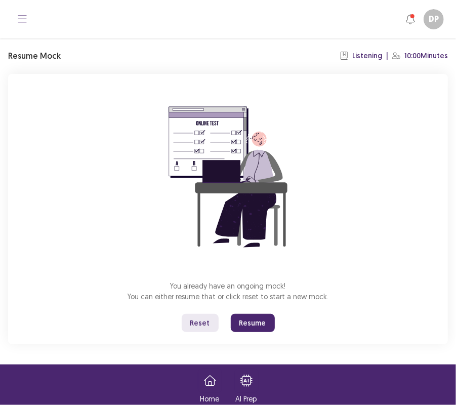
scroll to position [27, 0]
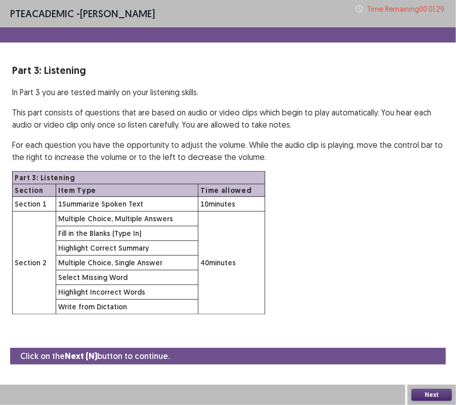
click at [326, 282] on div "Part 3: Listening Section Item Type Time allowed Section 1 1 Summarize Spoken T…" at bounding box center [228, 242] width 432 height 143
click at [431, 336] on button "Next" at bounding box center [431, 395] width 40 height 12
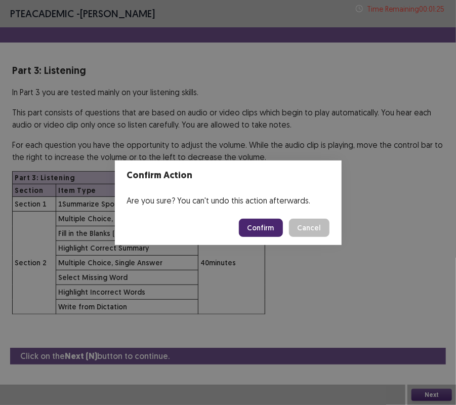
click at [265, 227] on button "Confirm" at bounding box center [261, 228] width 44 height 18
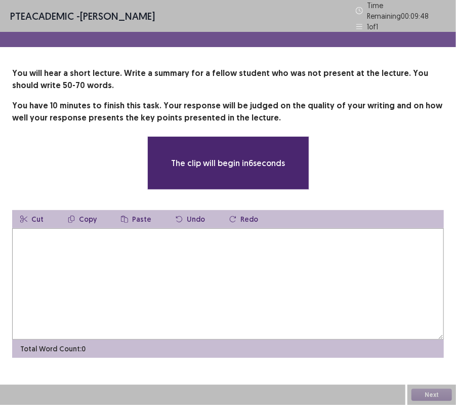
click at [265, 228] on textarea at bounding box center [228, 283] width 432 height 111
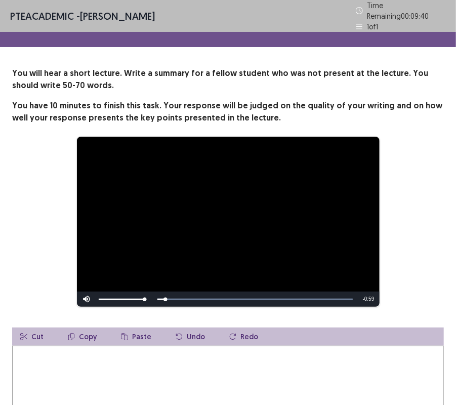
click at [265, 227] on video "Video Player" at bounding box center [228, 222] width 303 height 170
click at [239, 332] on button "Redo" at bounding box center [243, 336] width 45 height 18
click at [133, 336] on textarea at bounding box center [228, 401] width 432 height 111
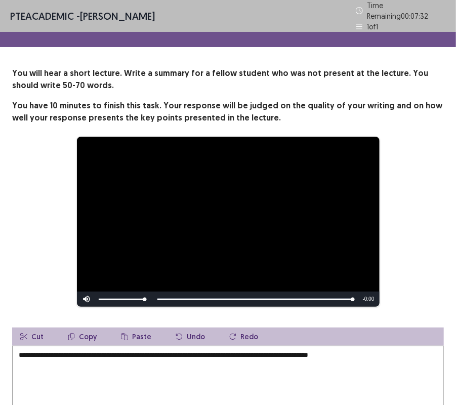
click at [98, 336] on textarea "**********" at bounding box center [228, 401] width 432 height 111
click at [158, 336] on textarea "**********" at bounding box center [228, 401] width 432 height 111
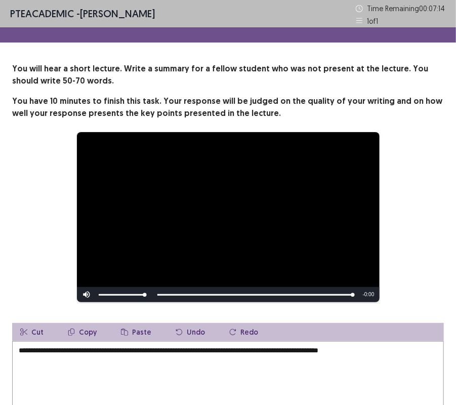
click at [397, 336] on textarea "**********" at bounding box center [228, 396] width 432 height 111
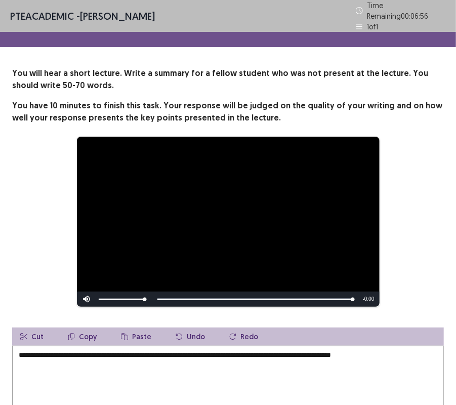
click at [316, 336] on textarea "**********" at bounding box center [228, 401] width 432 height 111
click at [433, 336] on textarea "**********" at bounding box center [228, 401] width 432 height 111
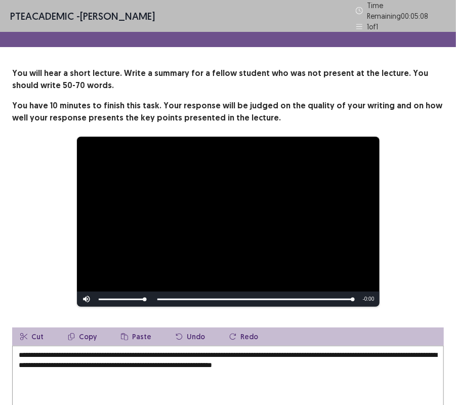
click at [325, 336] on textarea "**********" at bounding box center [228, 401] width 432 height 111
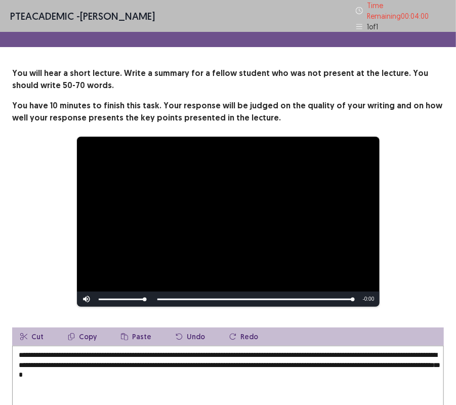
click at [178, 336] on textarea "**********" at bounding box center [228, 401] width 432 height 111
click at [411, 284] on div "**********" at bounding box center [228, 221] width 432 height 171
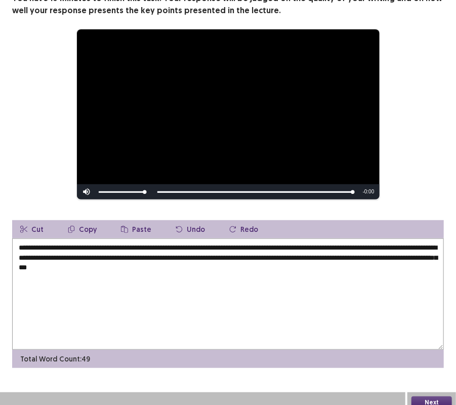
scroll to position [110, 0]
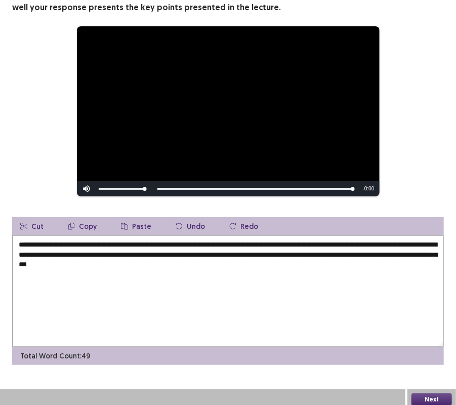
click at [200, 261] on textarea "**********" at bounding box center [228, 290] width 432 height 111
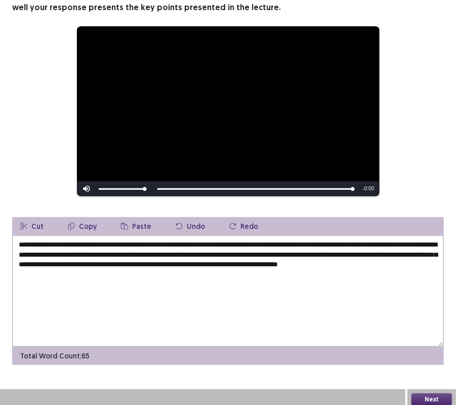
click at [176, 306] on textarea "**********" at bounding box center [228, 290] width 432 height 111
click at [192, 257] on textarea "**********" at bounding box center [228, 290] width 432 height 111
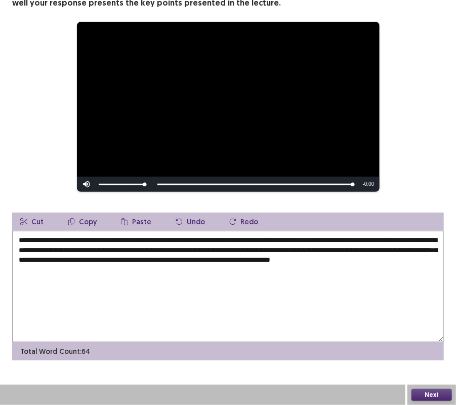
scroll to position [103, 0]
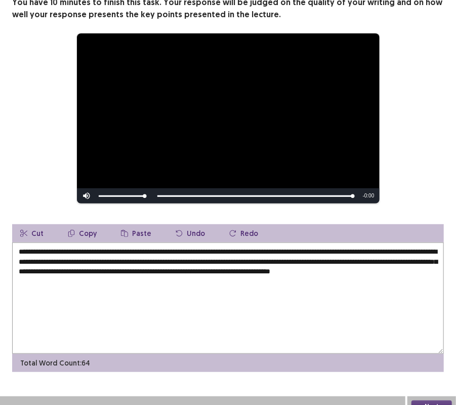
click at [159, 259] on textarea "**********" at bounding box center [228, 297] width 432 height 111
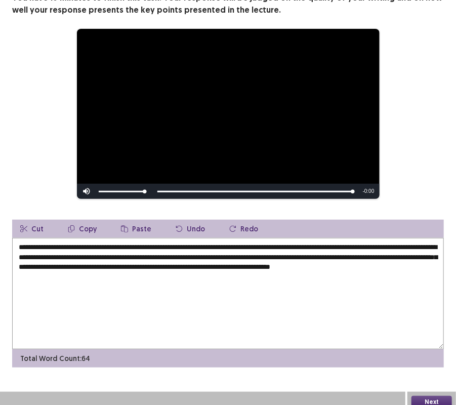
type textarea "**********"
click at [429, 336] on button "Next" at bounding box center [431, 402] width 40 height 12
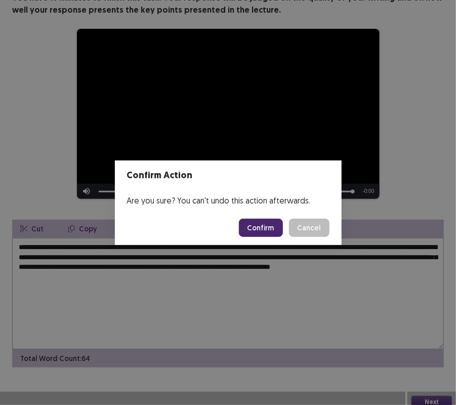
click at [265, 225] on button "Confirm" at bounding box center [261, 228] width 44 height 18
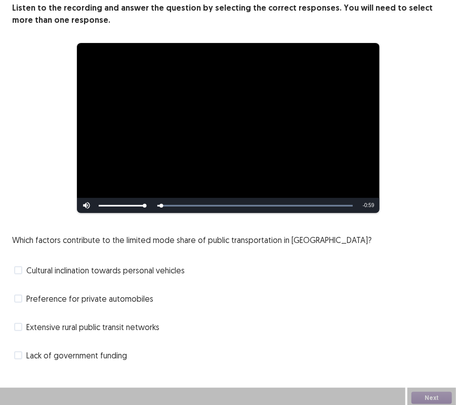
scroll to position [64, 0]
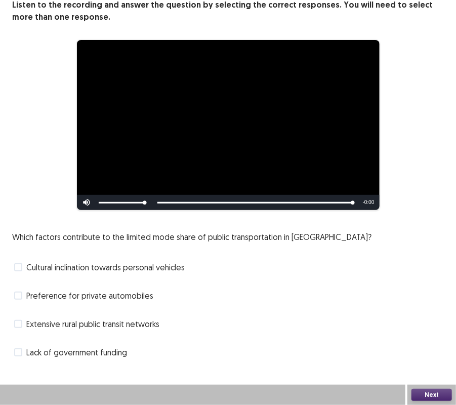
click at [84, 269] on span "Cultural inclination towards personal vehicles" at bounding box center [105, 267] width 158 height 12
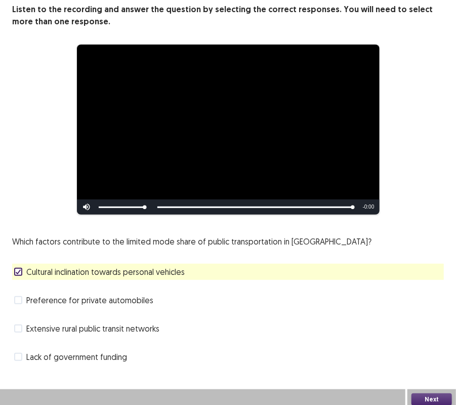
click at [93, 294] on span "Preference for private automobiles" at bounding box center [89, 300] width 127 height 12
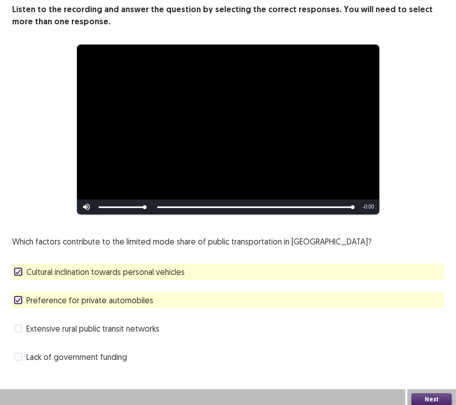
click at [420, 144] on div "**********" at bounding box center [228, 129] width 432 height 171
click at [432, 151] on div "**********" at bounding box center [228, 129] width 432 height 171
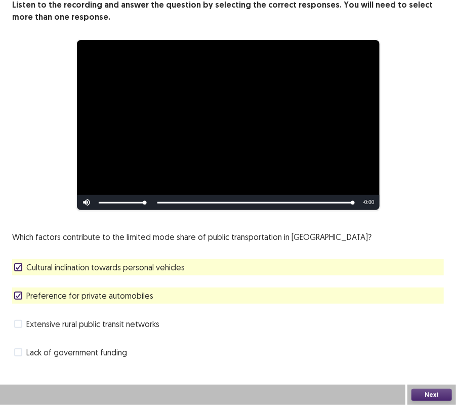
click at [435, 336] on button "Next" at bounding box center [431, 395] width 40 height 12
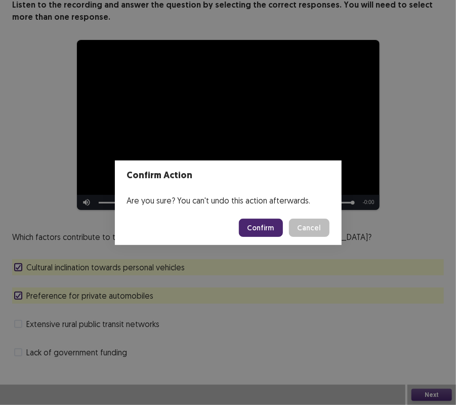
click at [258, 232] on button "Confirm" at bounding box center [261, 228] width 44 height 18
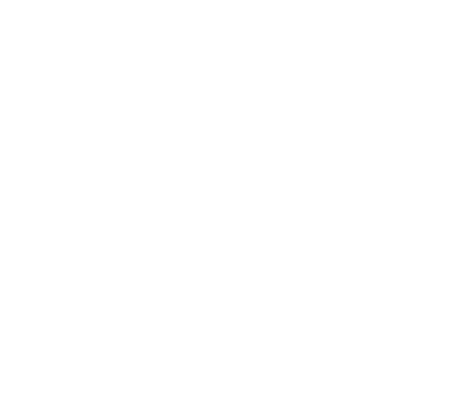
scroll to position [0, 0]
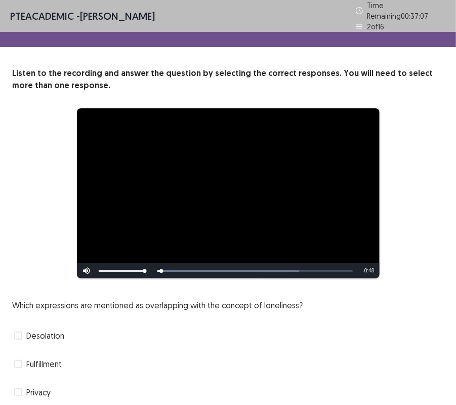
click at [44, 220] on div "**********" at bounding box center [228, 193] width 432 height 171
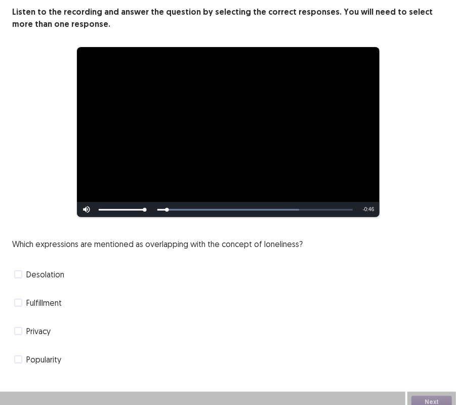
scroll to position [64, 0]
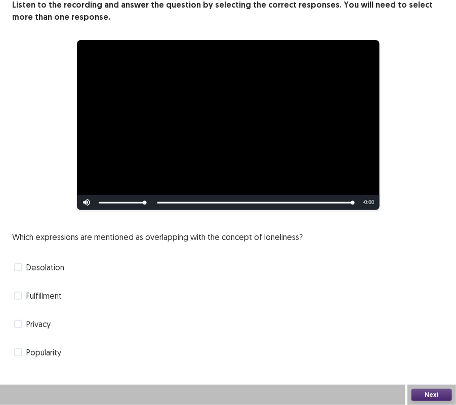
click at [32, 265] on span "Desolation" at bounding box center [45, 267] width 38 height 12
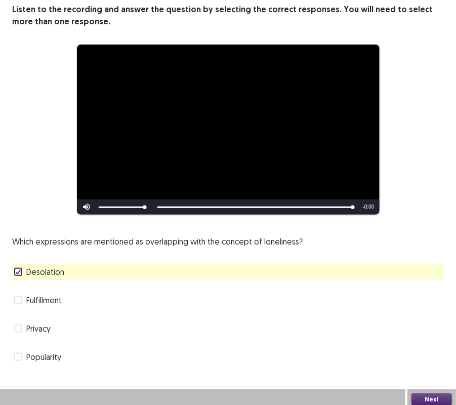
click at [18, 324] on span at bounding box center [18, 328] width 8 height 8
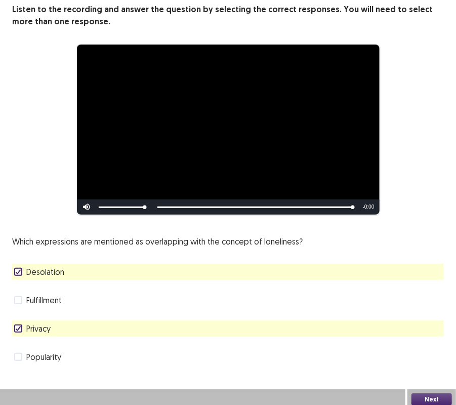
click at [430, 336] on button "Next" at bounding box center [431, 399] width 40 height 12
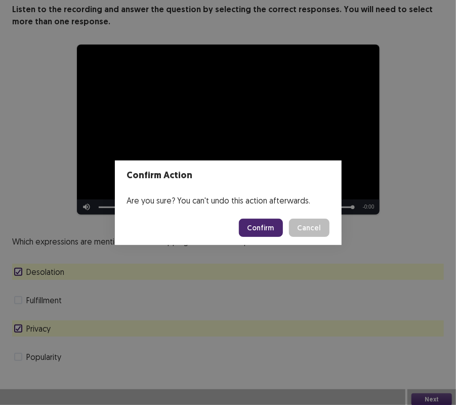
click at [261, 228] on button "Confirm" at bounding box center [261, 228] width 44 height 18
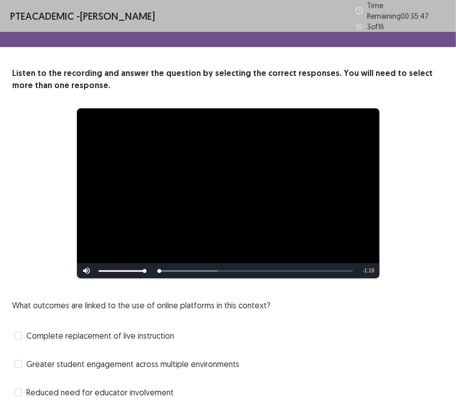
click at [327, 336] on div "What outcomes are linked to the use of online platforms in this context? Comple…" at bounding box center [228, 364] width 432 height 130
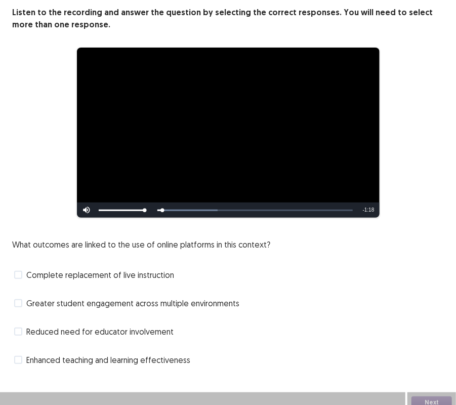
scroll to position [64, 0]
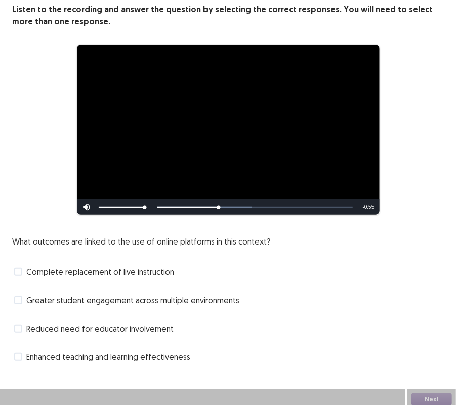
click at [106, 336] on span "Enhanced teaching and learning effectiveness" at bounding box center [108, 357] width 164 height 12
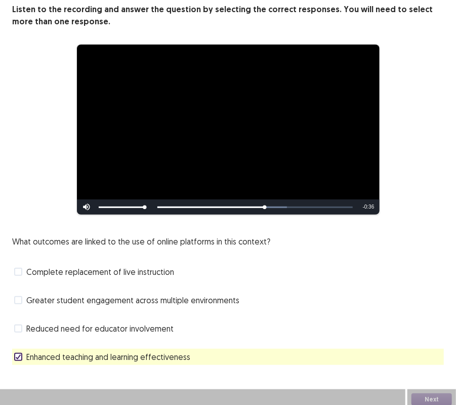
click at [53, 322] on span "Reduced need for educator involvement" at bounding box center [99, 328] width 147 height 12
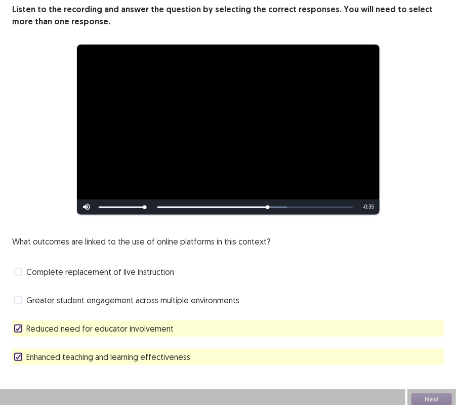
click at [53, 322] on span "Reduced need for educator involvement" at bounding box center [99, 328] width 147 height 12
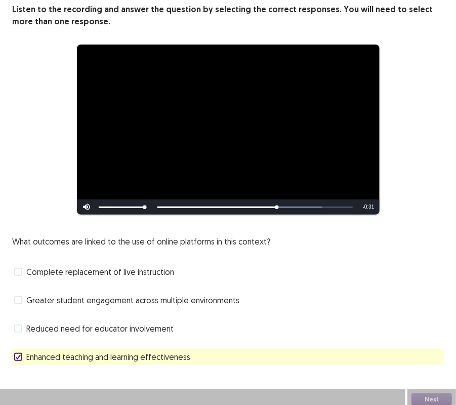
click at [113, 295] on span "Greater student engagement across multiple environments" at bounding box center [132, 300] width 213 height 12
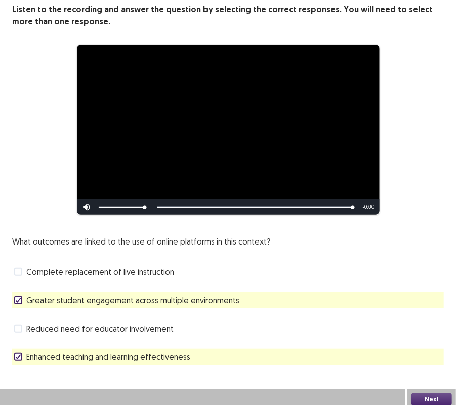
click at [420, 193] on div "**********" at bounding box center [228, 129] width 432 height 171
click at [435, 336] on button "Next" at bounding box center [431, 399] width 40 height 12
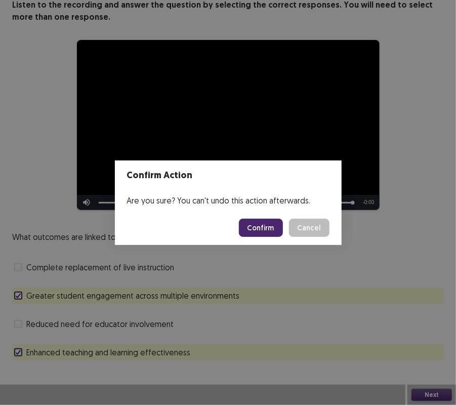
click at [266, 230] on button "Confirm" at bounding box center [261, 228] width 44 height 18
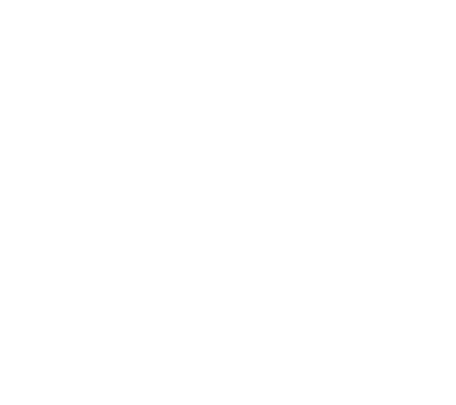
scroll to position [0, 0]
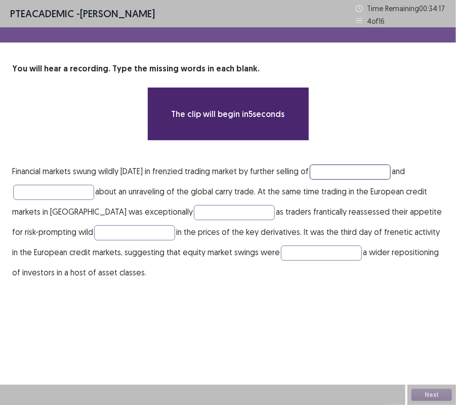
click at [357, 171] on input "text" at bounding box center [350, 171] width 81 height 15
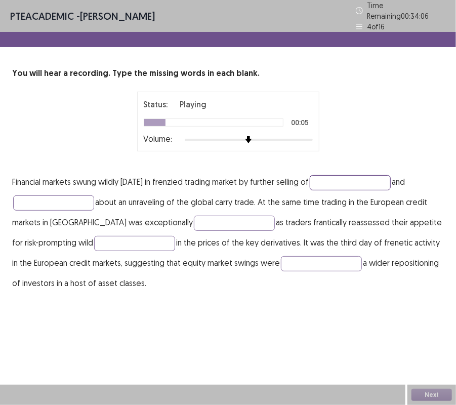
click at [371, 179] on input "text" at bounding box center [350, 182] width 81 height 15
type input "********"
click at [76, 195] on input "text" at bounding box center [53, 202] width 81 height 15
click at [194, 223] on input "text" at bounding box center [234, 223] width 81 height 15
type input "*****"
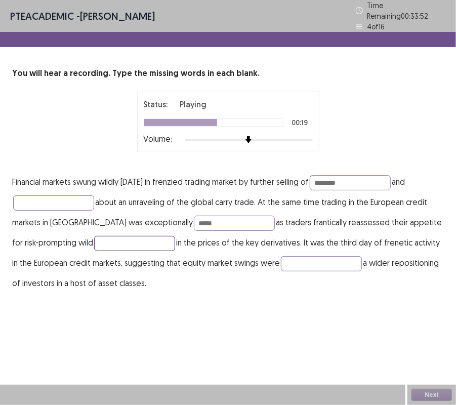
click at [126, 236] on input "text" at bounding box center [134, 243] width 81 height 15
type input "******"
click at [291, 262] on input "text" at bounding box center [321, 263] width 81 height 15
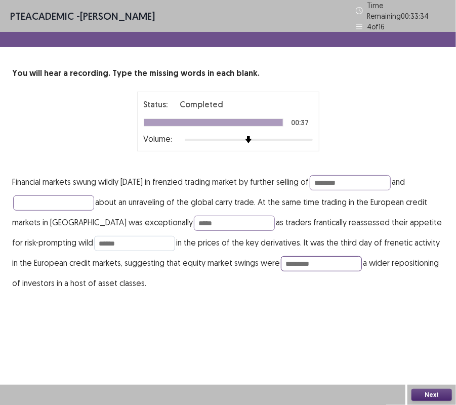
type input "*********"
click at [110, 237] on input "******" at bounding box center [134, 243] width 81 height 15
click at [94, 239] on input "******" at bounding box center [134, 243] width 81 height 15
type input "******"
click at [432, 336] on button "Next" at bounding box center [431, 395] width 40 height 12
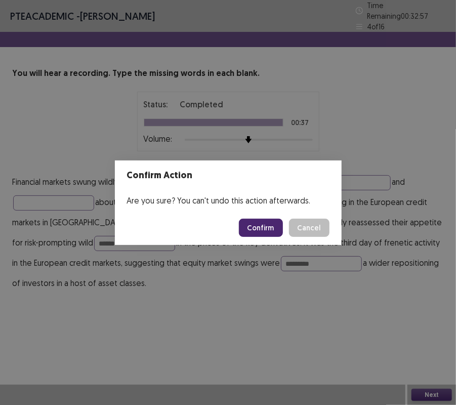
click at [264, 225] on button "Confirm" at bounding box center [261, 228] width 44 height 18
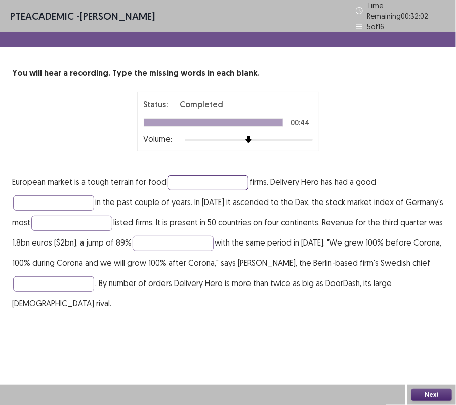
click at [199, 178] on input "text" at bounding box center [207, 182] width 81 height 15
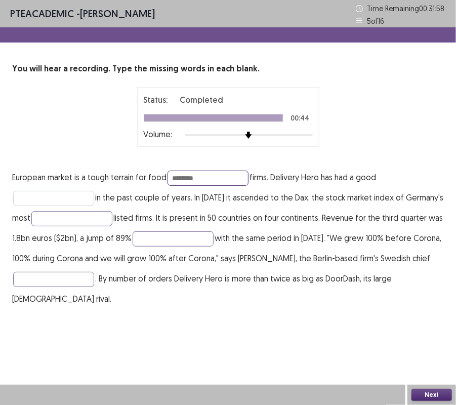
type input "********"
click at [55, 195] on input "text" at bounding box center [53, 198] width 81 height 15
type input "***"
click at [112, 214] on input "text" at bounding box center [71, 218] width 81 height 15
type input "********"
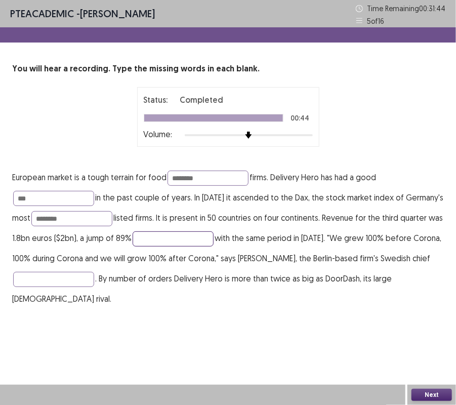
click at [213, 241] on input "text" at bounding box center [173, 238] width 81 height 15
type input "********"
click at [94, 281] on input "text" at bounding box center [53, 279] width 81 height 15
type input "*********"
click at [428, 336] on button "Next" at bounding box center [431, 395] width 40 height 12
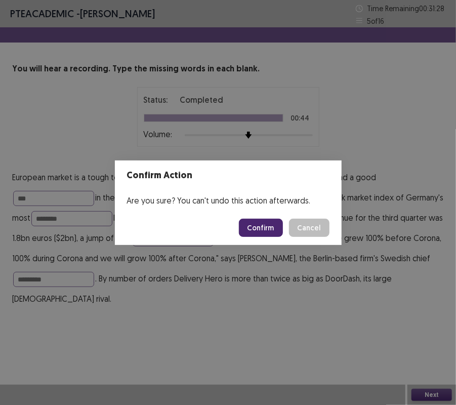
click at [269, 227] on button "Confirm" at bounding box center [261, 228] width 44 height 18
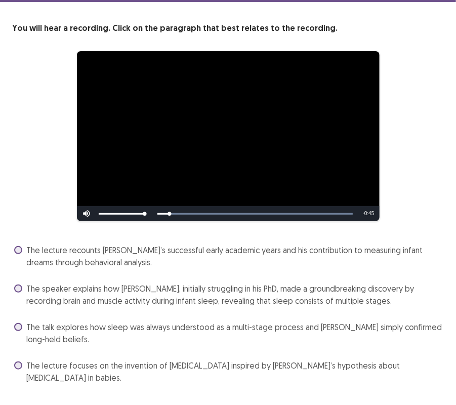
scroll to position [61, 0]
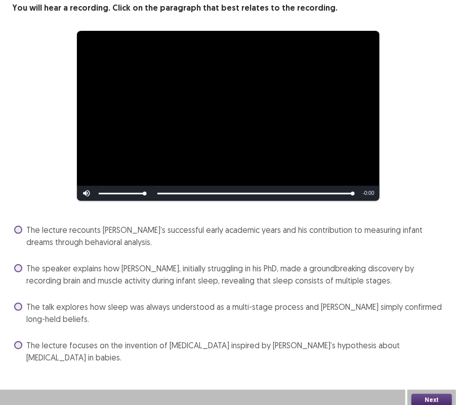
click at [130, 281] on span "The speaker explains how [PERSON_NAME], initially struggling in his PhD, made a…" at bounding box center [234, 274] width 417 height 24
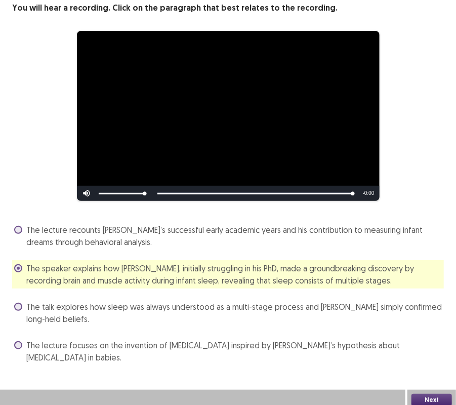
click at [433, 336] on button "Next" at bounding box center [431, 400] width 40 height 12
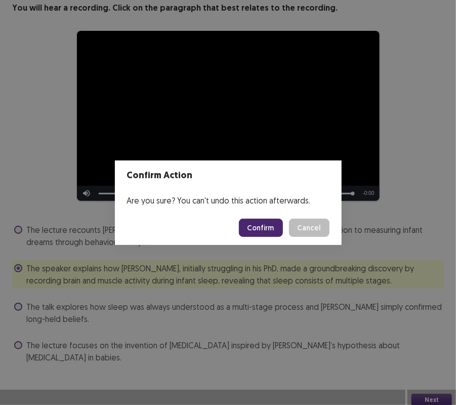
click at [261, 227] on button "Confirm" at bounding box center [261, 228] width 44 height 18
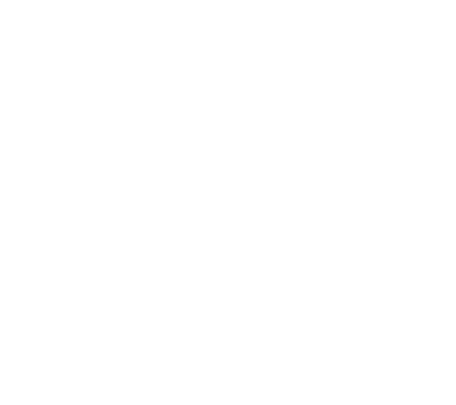
scroll to position [0, 0]
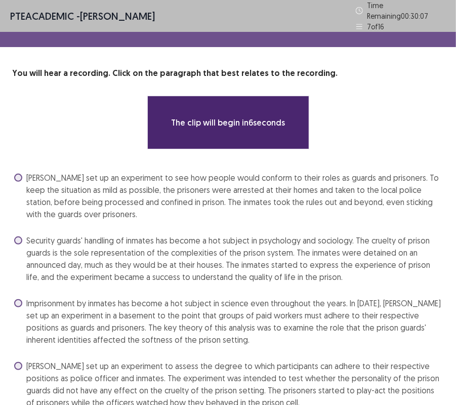
click at [378, 126] on div "The clip will begin in 6 seconds" at bounding box center [228, 123] width 432 height 54
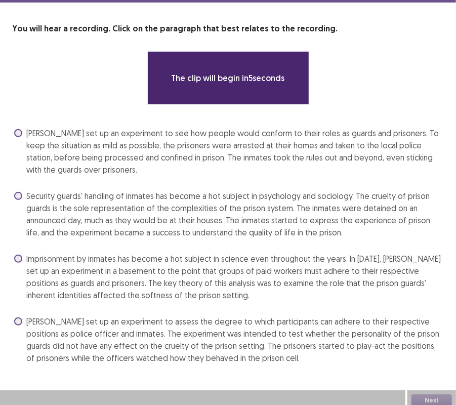
scroll to position [45, 0]
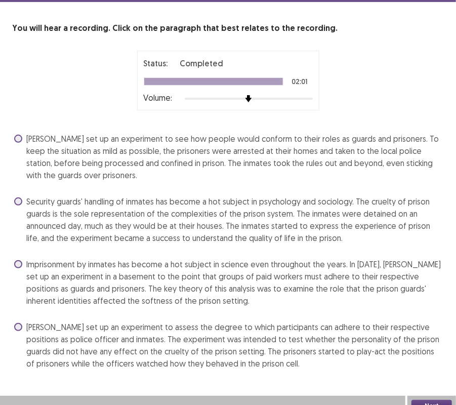
click at [98, 270] on span "Imprisonment by inmates has become a hot subject in science even throughout the…" at bounding box center [234, 282] width 417 height 49
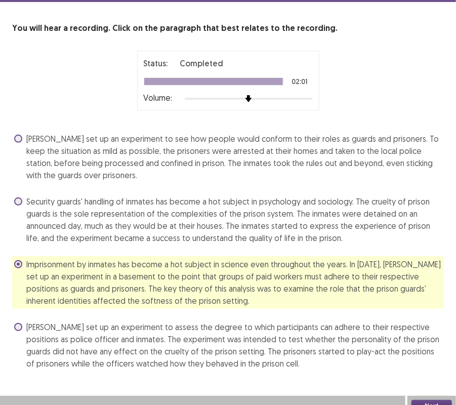
click at [187, 309] on div "[PERSON_NAME] set up an experiment to see how people would conform to their rol…" at bounding box center [228, 251] width 432 height 241
click at [429, 336] on button "Next" at bounding box center [431, 406] width 40 height 12
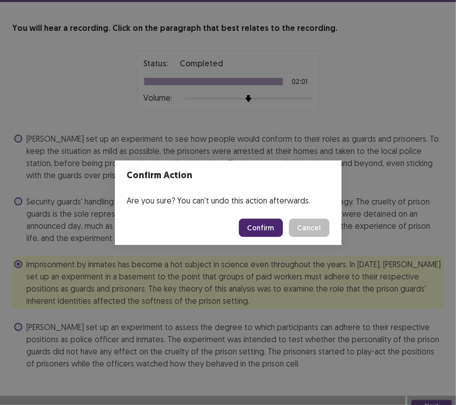
click at [256, 230] on button "Confirm" at bounding box center [261, 228] width 44 height 18
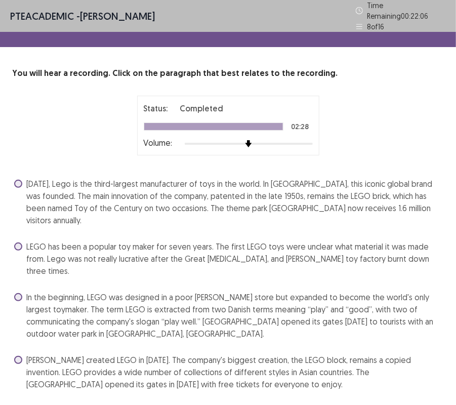
click at [162, 205] on span "[DATE], Lego is the third-largest manufacturer of toys in the world. In [GEOGRA…" at bounding box center [234, 202] width 417 height 49
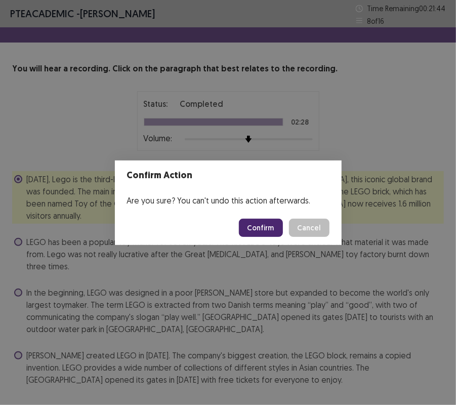
click at [263, 224] on button "Confirm" at bounding box center [261, 228] width 44 height 18
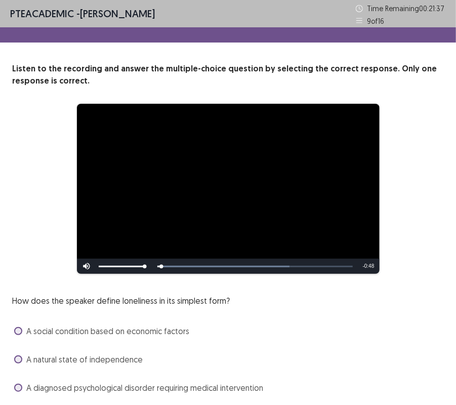
click at [418, 290] on div "**********" at bounding box center [228, 243] width 456 height 361
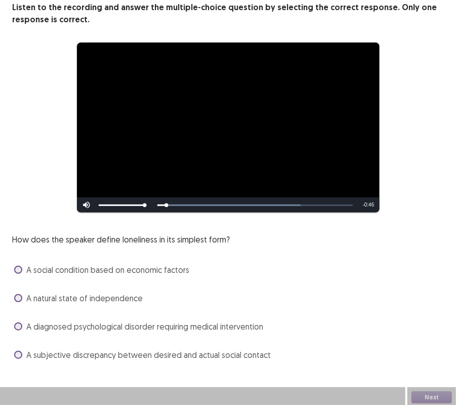
scroll to position [64, 0]
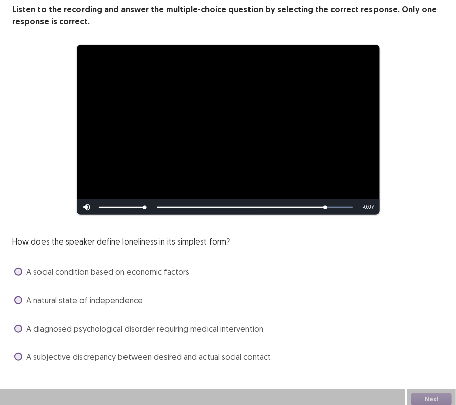
click at [19, 336] on span at bounding box center [18, 357] width 8 height 8
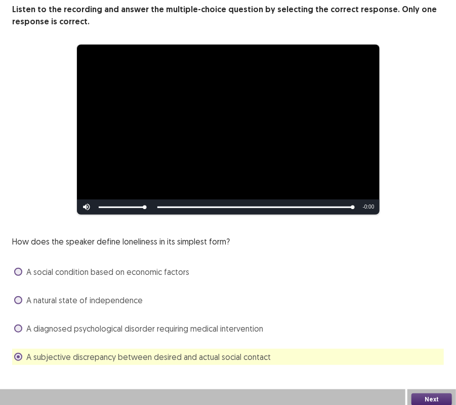
click at [433, 336] on button "Next" at bounding box center [431, 399] width 40 height 12
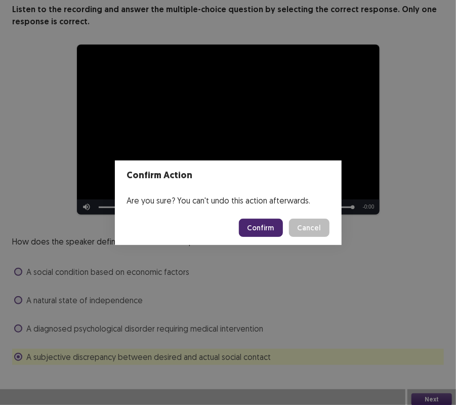
click at [262, 220] on button "Confirm" at bounding box center [261, 228] width 44 height 18
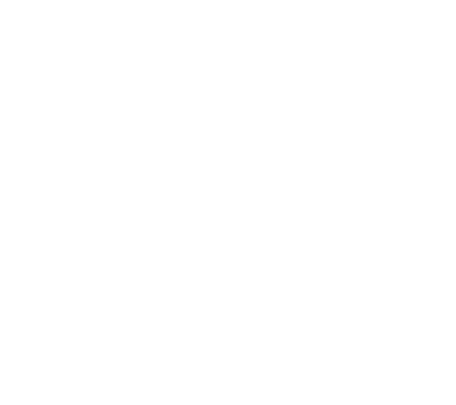
scroll to position [0, 0]
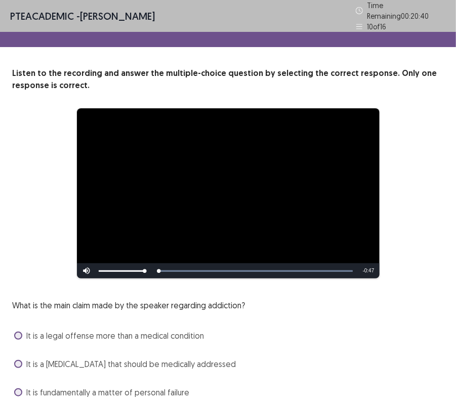
click at [332, 312] on div "What is the main claim made by the speaker regarding addiction? It is a legal o…" at bounding box center [228, 364] width 432 height 130
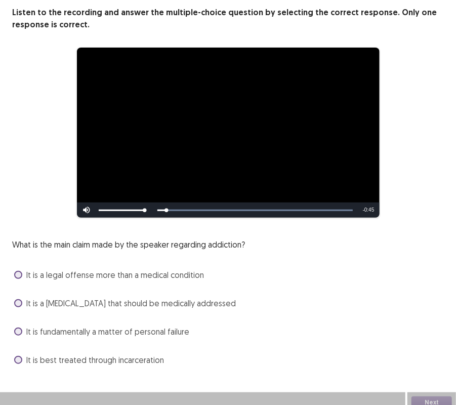
scroll to position [64, 0]
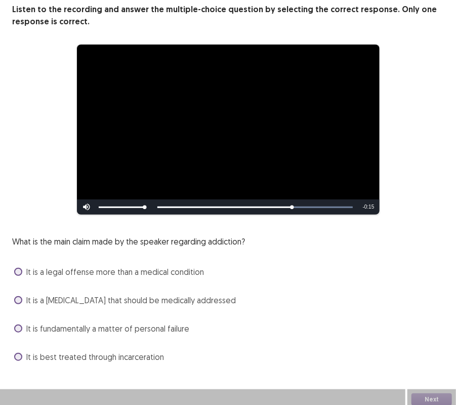
click at [92, 294] on span "It is a [MEDICAL_DATA] that should be medically addressed" at bounding box center [130, 300] width 209 height 12
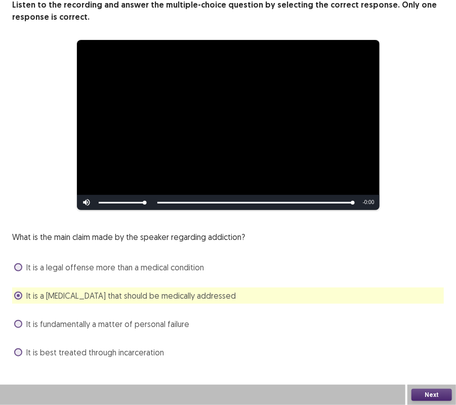
click at [429, 336] on button "Next" at bounding box center [431, 395] width 40 height 12
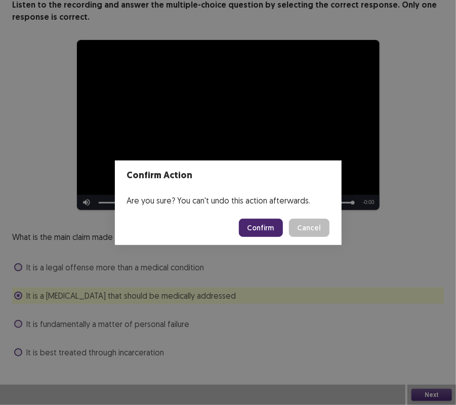
click at [264, 224] on button "Confirm" at bounding box center [261, 228] width 44 height 18
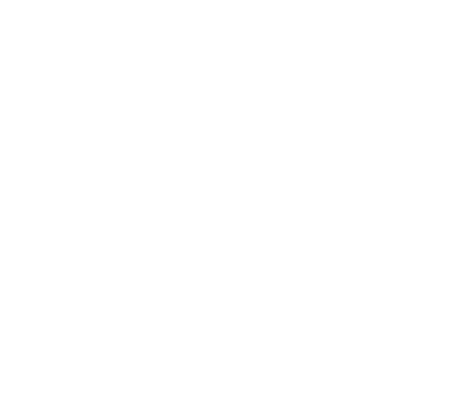
scroll to position [0, 0]
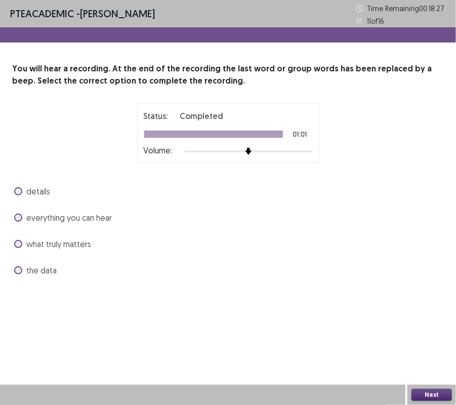
click at [45, 242] on span "what truly matters" at bounding box center [58, 244] width 65 height 12
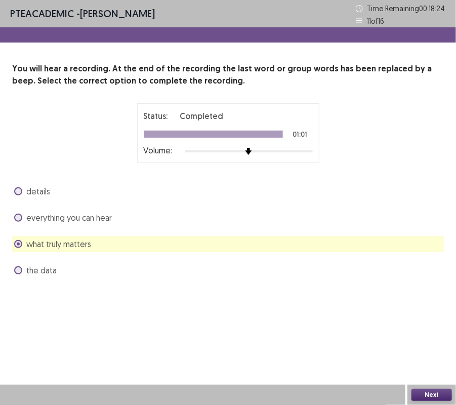
click at [434, 336] on button "Next" at bounding box center [431, 395] width 40 height 12
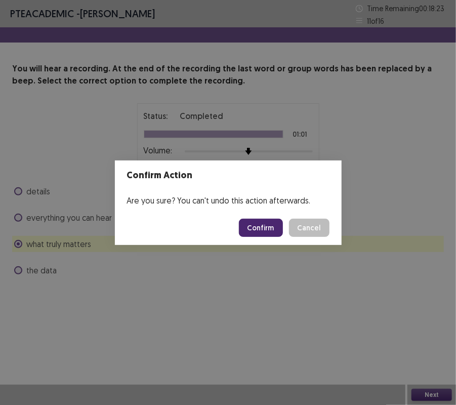
click at [266, 231] on button "Confirm" at bounding box center [261, 228] width 44 height 18
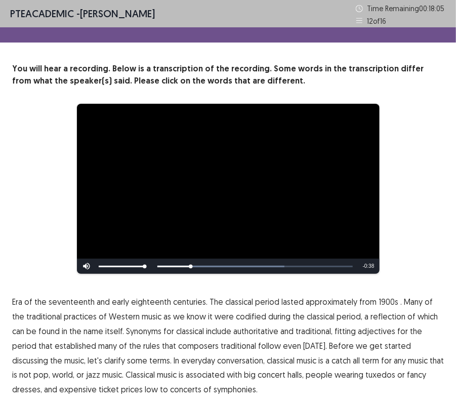
click at [378, 301] on span "1900s" at bounding box center [388, 301] width 20 height 12
click at [221, 336] on span "traditional" at bounding box center [238, 345] width 35 height 12
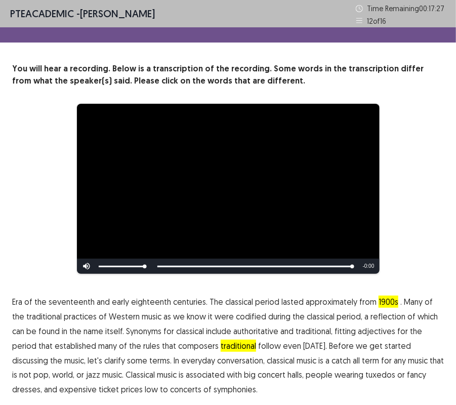
click at [287, 336] on span "halls," at bounding box center [295, 374] width 16 height 12
click at [236, 336] on p "Era of the seventeenth and early eighteenth centuries. The classical period las…" at bounding box center [228, 345] width 432 height 102
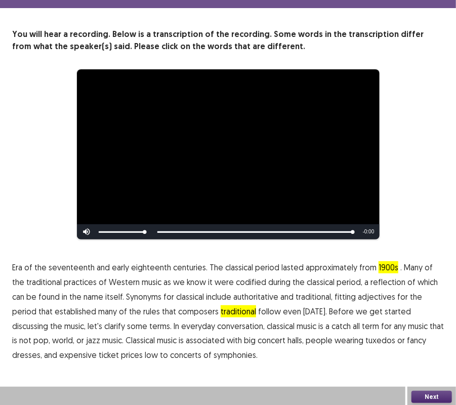
scroll to position [36, 0]
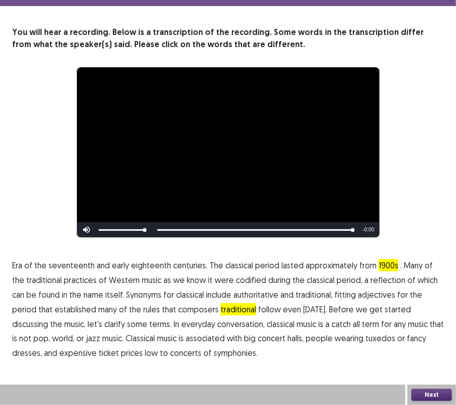
click at [178, 336] on p "Era of the seventeenth and early eighteenth centuries. The classical period las…" at bounding box center [228, 309] width 432 height 102
click at [213, 336] on span "symphonies." at bounding box center [235, 353] width 44 height 12
click at [435, 336] on button "Next" at bounding box center [431, 395] width 40 height 12
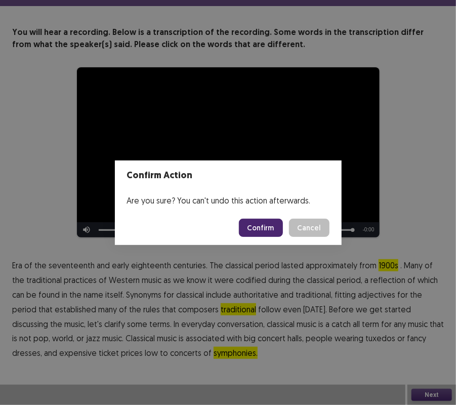
click at [268, 224] on button "Confirm" at bounding box center [261, 228] width 44 height 18
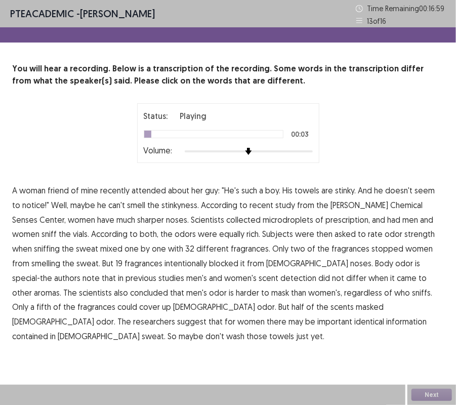
click at [146, 192] on span "attended" at bounding box center [149, 190] width 34 height 12
click at [164, 265] on span "intentionally" at bounding box center [185, 263] width 42 height 12
click at [112, 286] on span "scientists" at bounding box center [95, 292] width 33 height 12
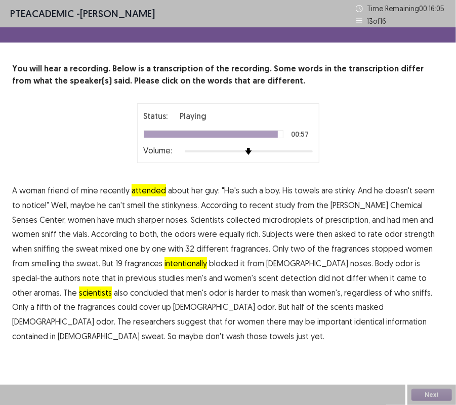
click at [354, 322] on span "identical" at bounding box center [369, 321] width 30 height 12
click at [426, 336] on button "Next" at bounding box center [431, 395] width 40 height 12
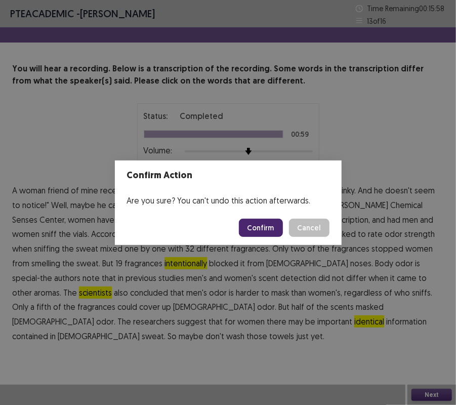
click at [262, 230] on button "Confirm" at bounding box center [261, 228] width 44 height 18
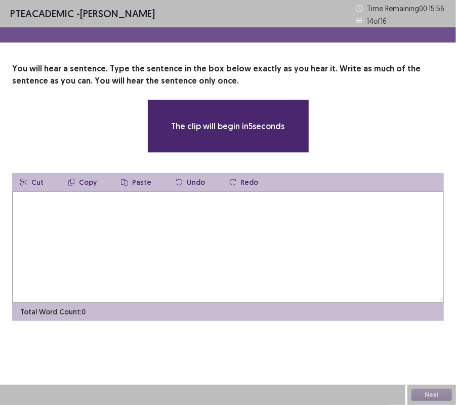
click at [135, 221] on textarea at bounding box center [228, 246] width 432 height 111
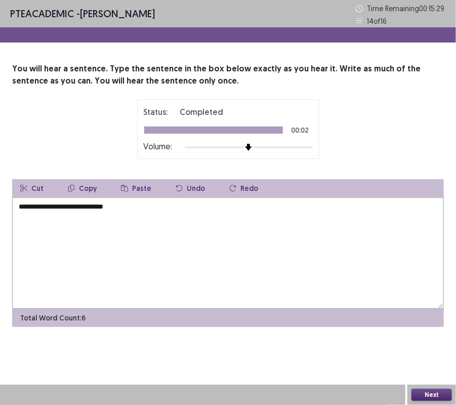
click at [123, 204] on textarea "**********" at bounding box center [228, 252] width 432 height 111
click at [99, 208] on textarea "**********" at bounding box center [228, 252] width 432 height 111
click at [294, 246] on textarea "**********" at bounding box center [228, 252] width 432 height 111
type textarea "**********"
click at [430, 336] on button "Next" at bounding box center [431, 395] width 40 height 12
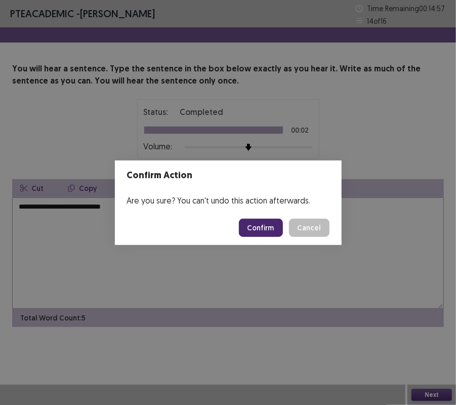
click at [262, 226] on button "Confirm" at bounding box center [261, 228] width 44 height 18
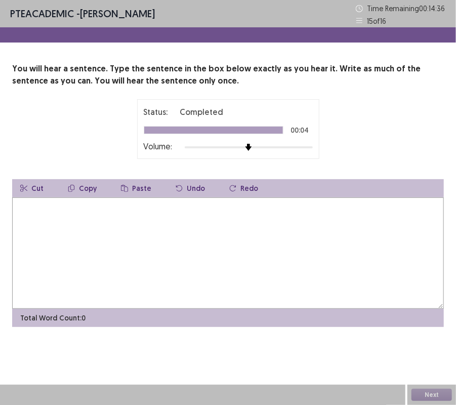
click at [94, 212] on textarea at bounding box center [228, 252] width 432 height 111
click at [37, 206] on textarea "**********" at bounding box center [228, 252] width 432 height 111
click at [53, 210] on textarea "**********" at bounding box center [228, 252] width 432 height 111
click at [70, 206] on textarea "**********" at bounding box center [228, 252] width 432 height 111
drag, startPoint x: 248, startPoint y: 230, endPoint x: 203, endPoint y: 203, distance: 52.4
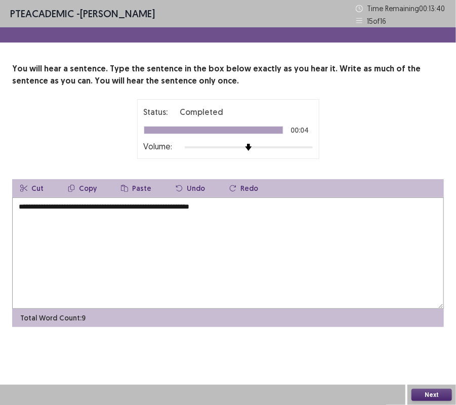
click at [203, 203] on textarea "**********" at bounding box center [228, 252] width 432 height 111
type textarea "**********"
click at [233, 206] on textarea "**********" at bounding box center [228, 252] width 432 height 111
click at [433, 336] on button "Next" at bounding box center [431, 395] width 40 height 12
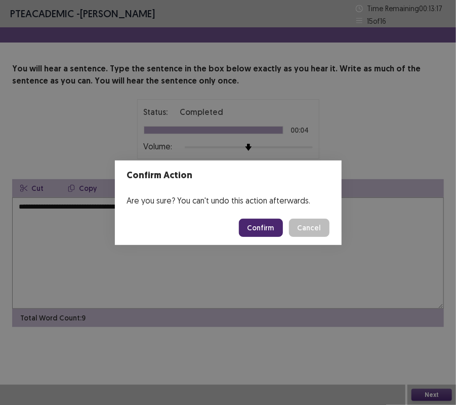
click at [261, 223] on button "Confirm" at bounding box center [261, 228] width 44 height 18
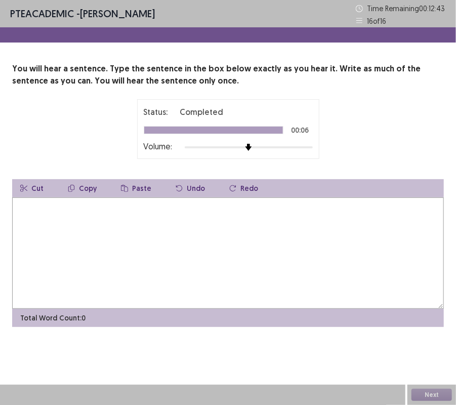
click at [159, 218] on textarea at bounding box center [228, 252] width 432 height 111
type textarea "*"
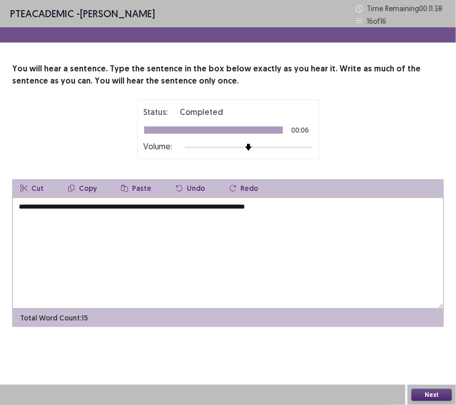
type textarea "**********"
click at [431, 336] on button "Next" at bounding box center [431, 395] width 40 height 12
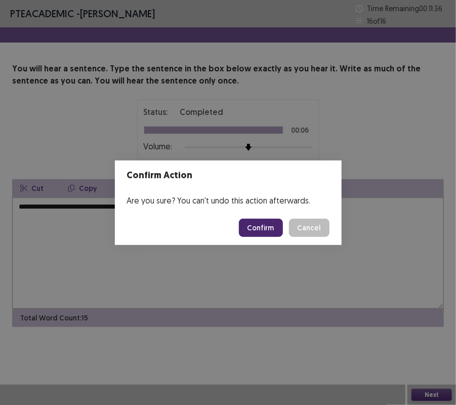
click at [266, 222] on button "Confirm" at bounding box center [261, 228] width 44 height 18
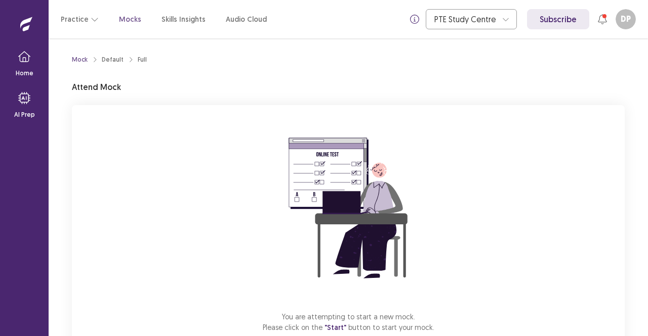
click at [208, 231] on div "You are attempting to start a new mock. Please click on the "Start" button to s…" at bounding box center [348, 240] width 552 height 271
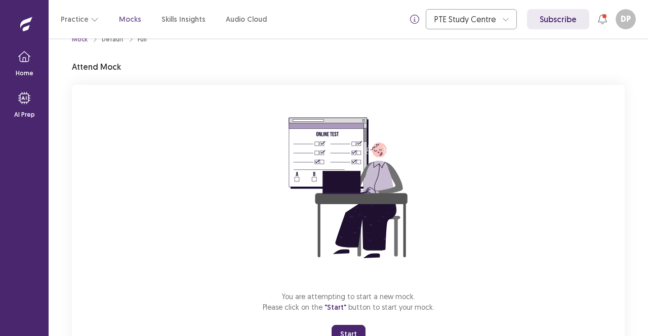
scroll to position [63, 0]
